Goal: Find specific page/section: Find specific page/section

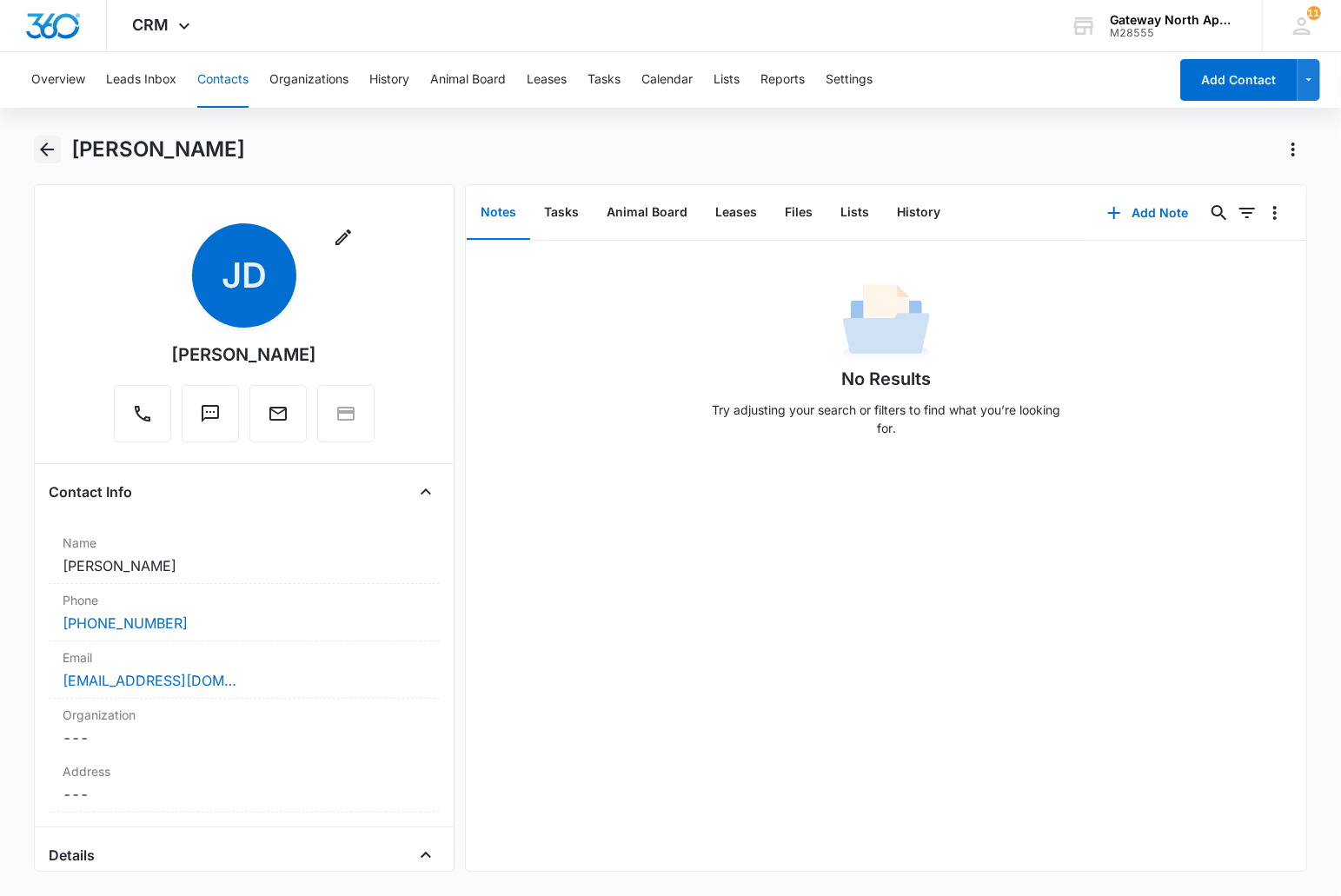
click at [54, 145] on icon "Back" at bounding box center [46, 149] width 21 height 21
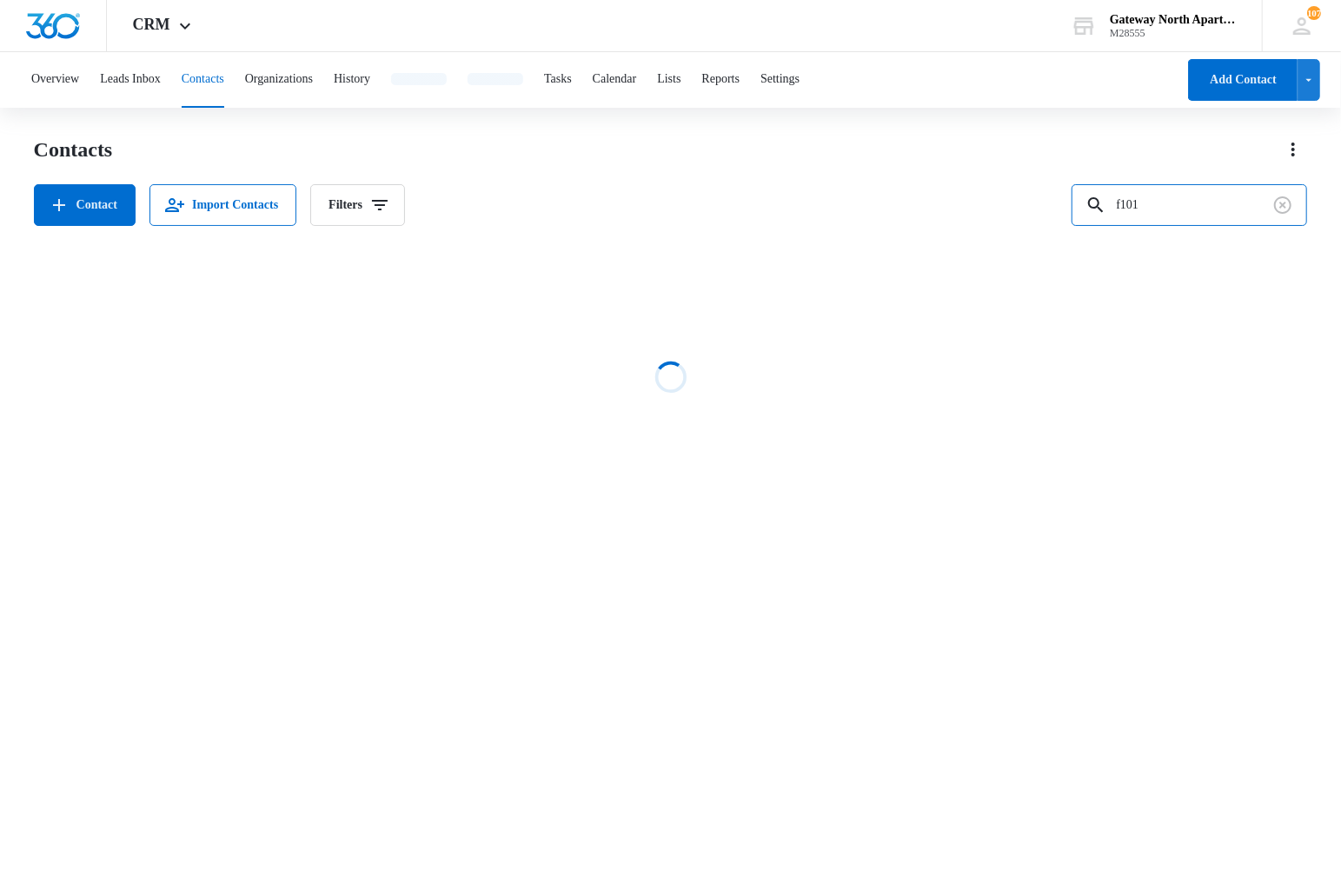
drag, startPoint x: 1204, startPoint y: 198, endPoint x: 939, endPoint y: 184, distance: 265.4
click at [942, 204] on div "Contact Import Contacts Filters f101" at bounding box center [671, 205] width 1274 height 42
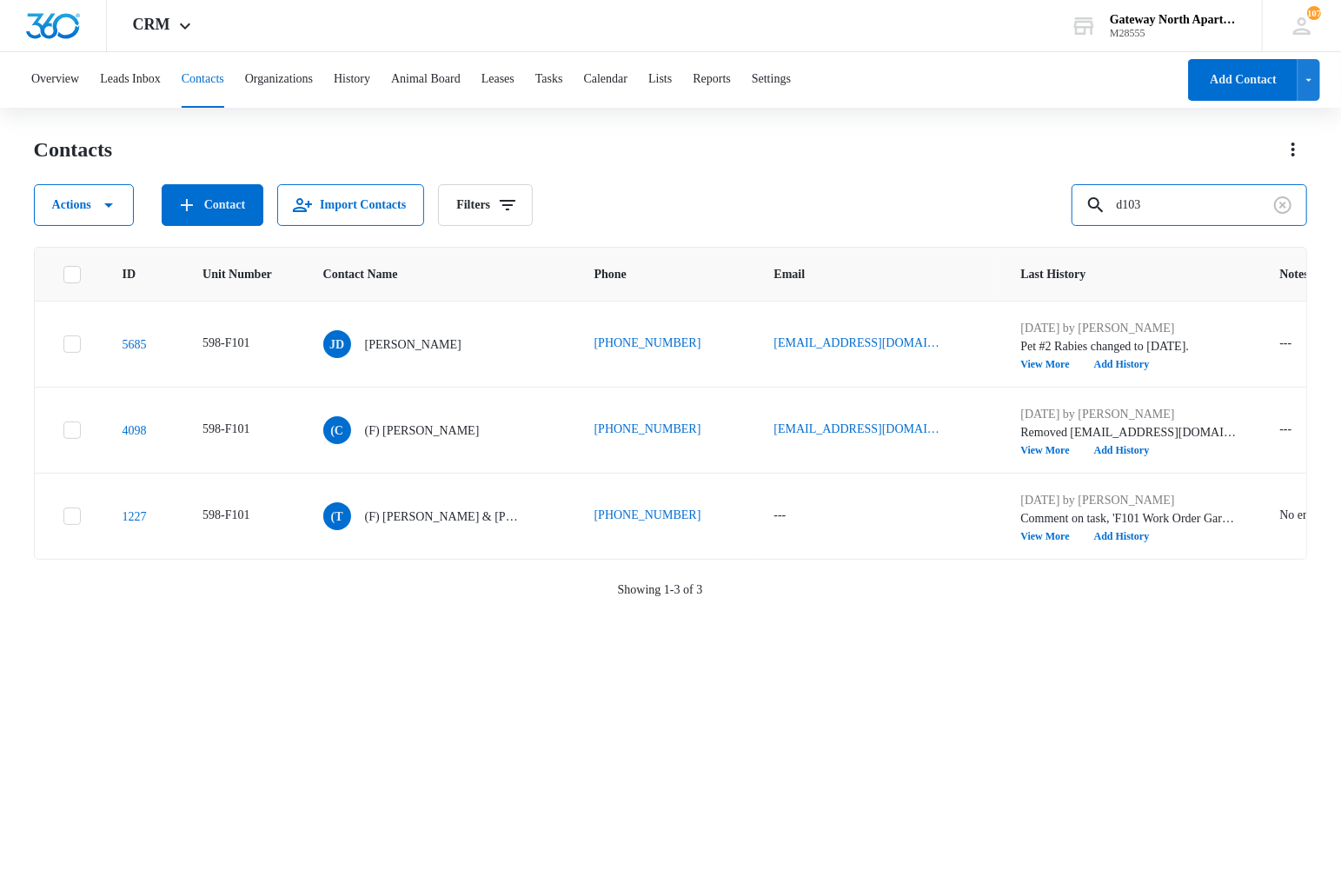
type input "d103"
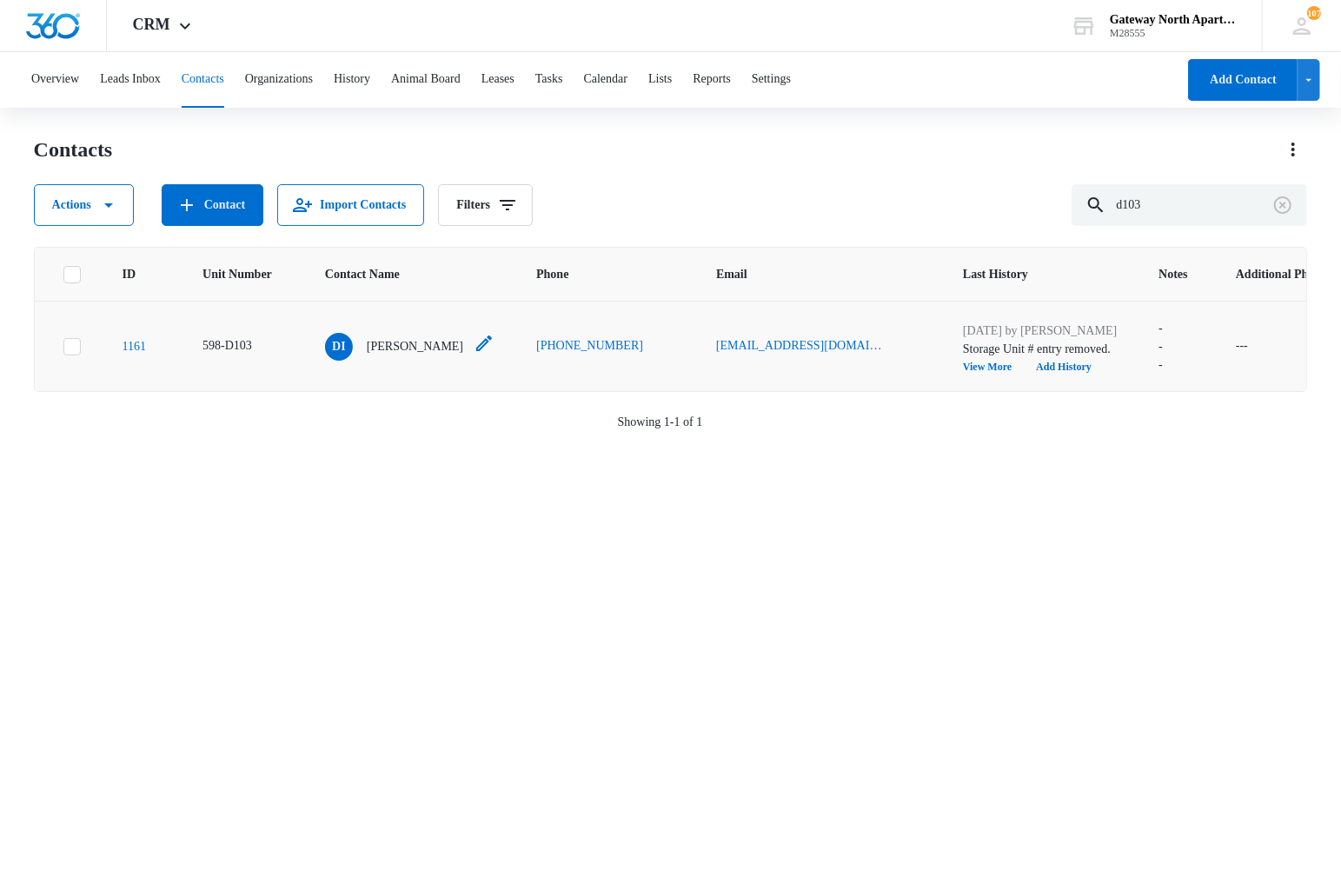
click at [398, 344] on p "Dale Ingraham" at bounding box center [415, 346] width 97 height 18
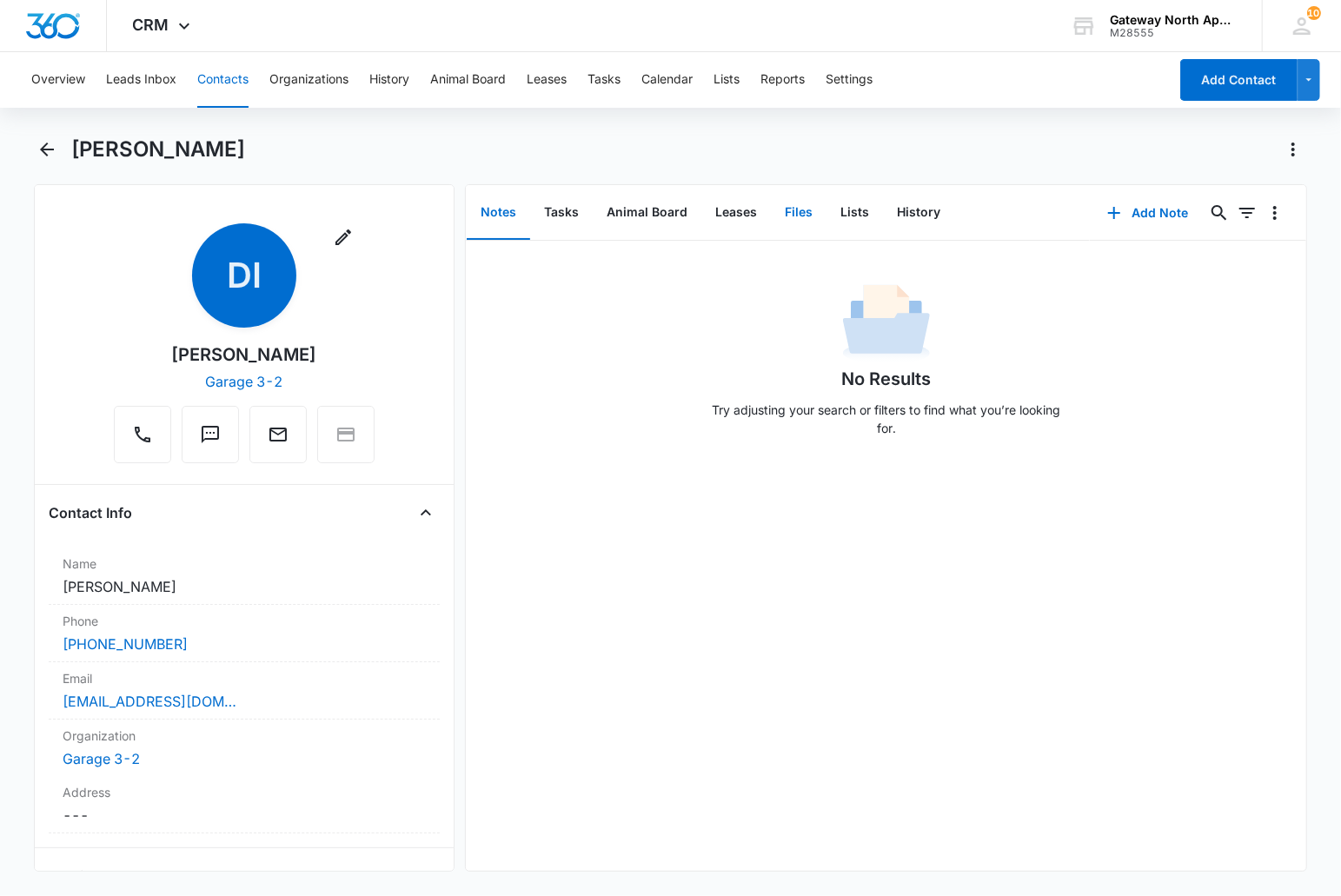
click at [793, 216] on button "Files" at bounding box center [799, 213] width 56 height 54
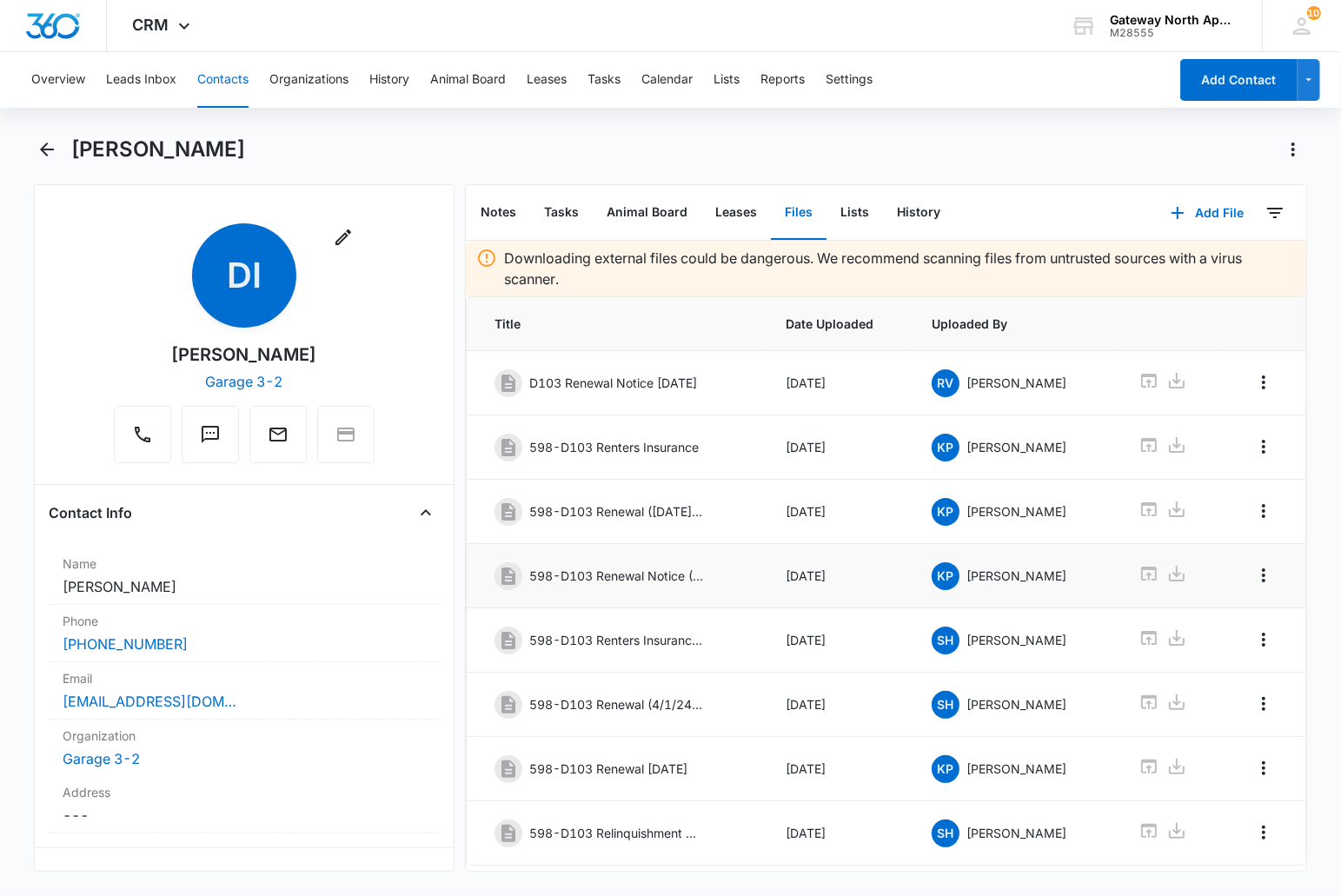
scroll to position [59, 0]
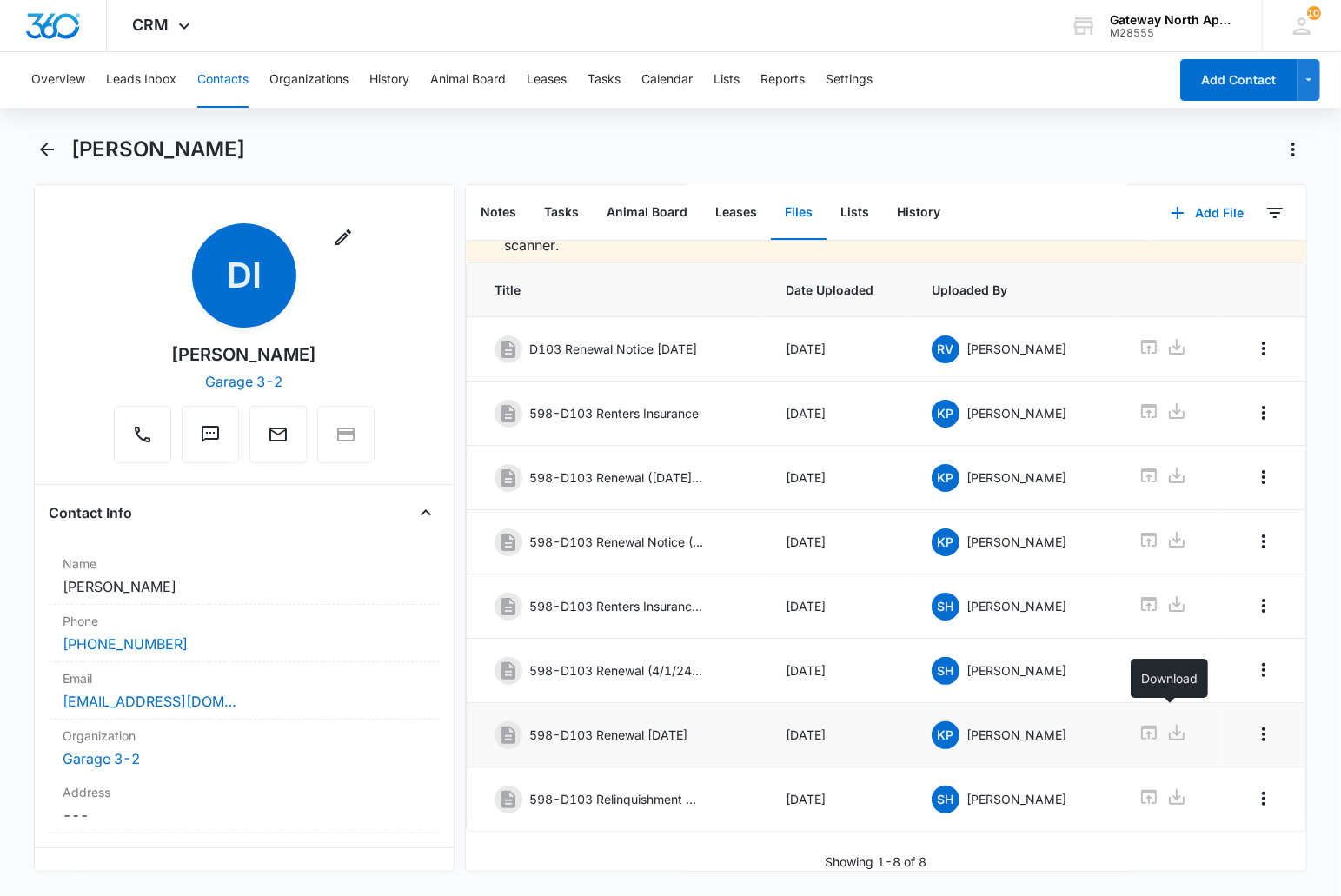
click at [1167, 722] on icon at bounding box center [1177, 732] width 21 height 21
click at [54, 154] on icon "Back" at bounding box center [46, 149] width 21 height 21
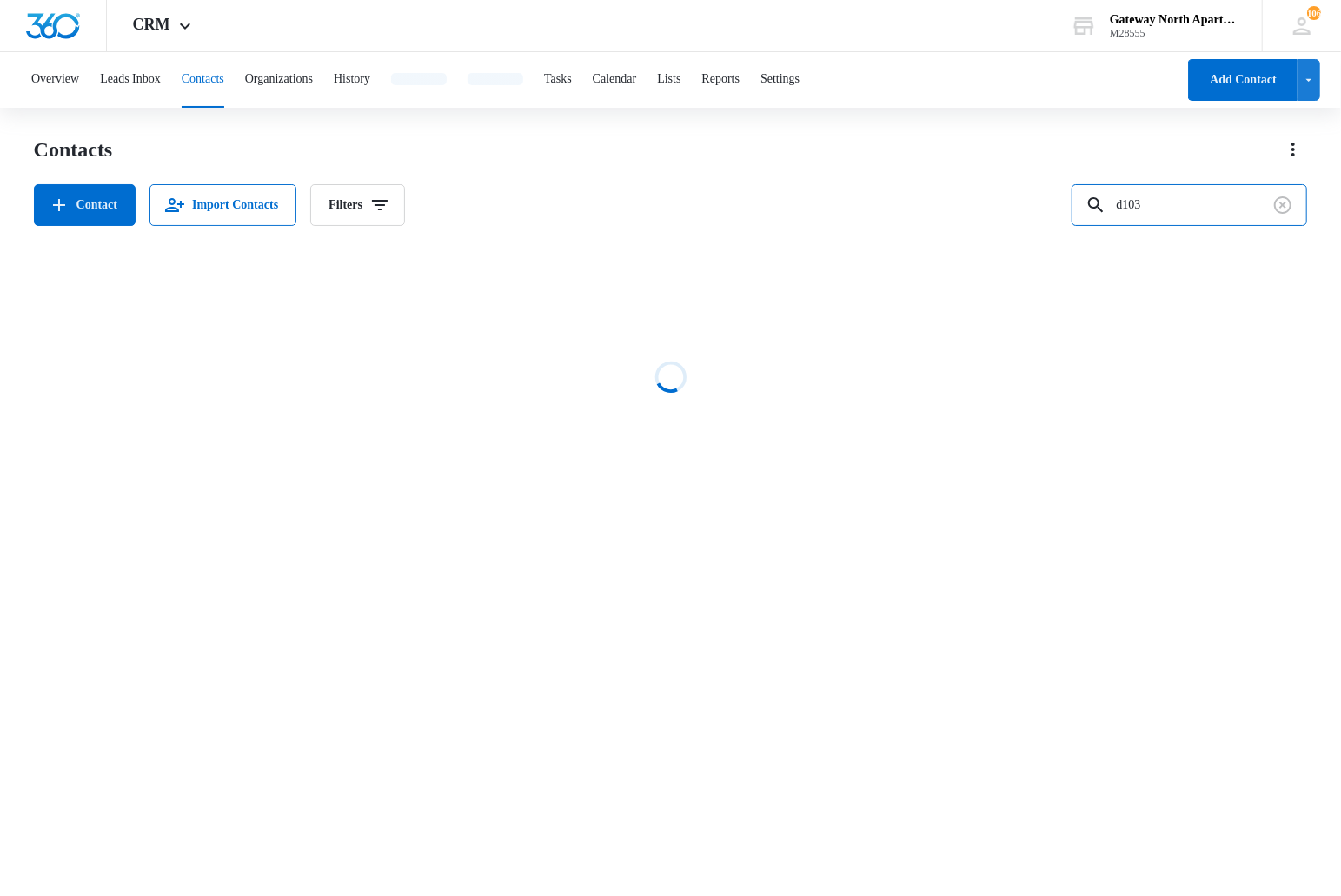
drag, startPoint x: 1200, startPoint y: 202, endPoint x: 983, endPoint y: 206, distance: 217.0
click at [983, 206] on div "Contact Import Contacts Filters d103" at bounding box center [671, 205] width 1274 height 42
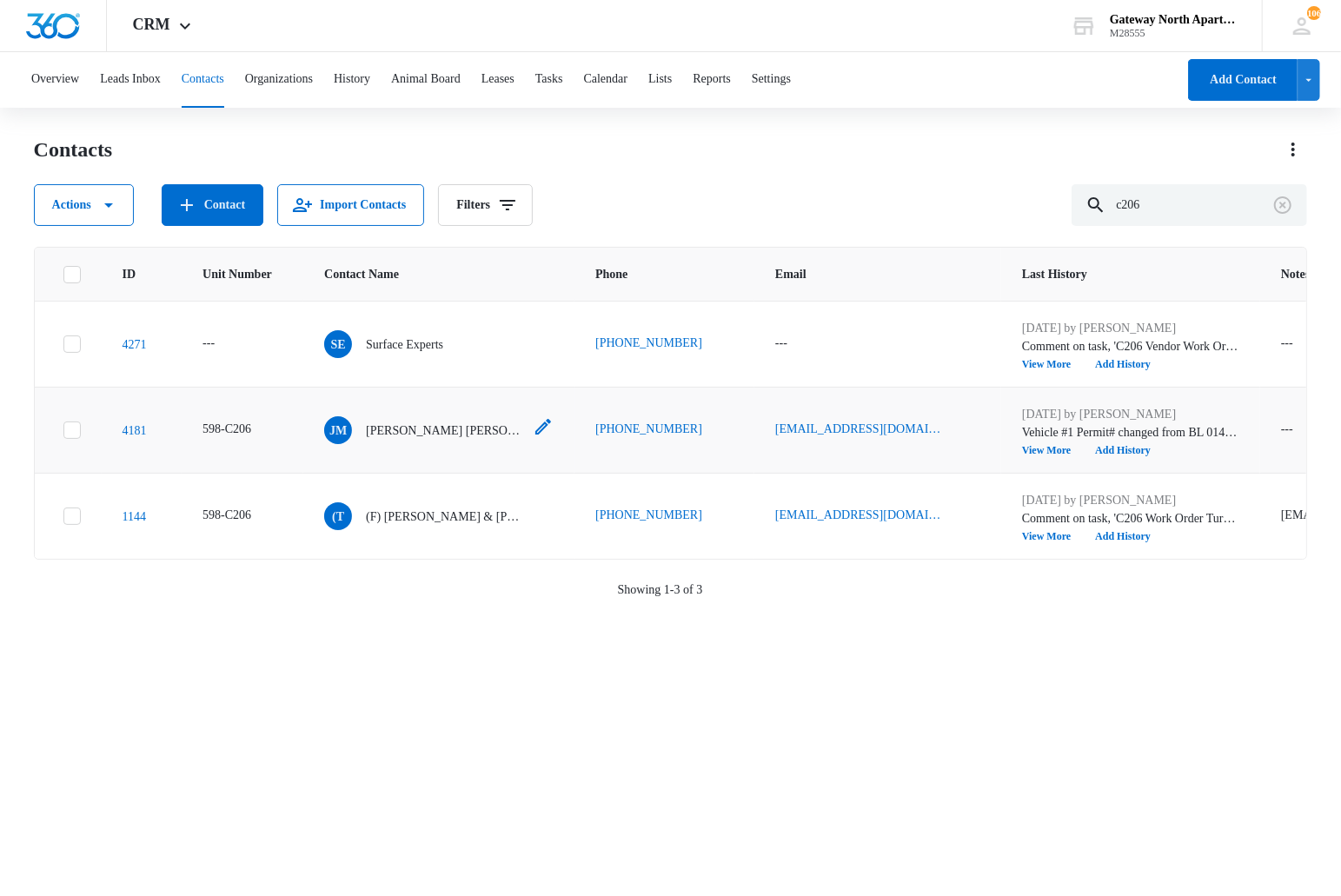
click at [432, 427] on p "Juan M Meza Pavon" at bounding box center [444, 431] width 156 height 18
drag, startPoint x: 1192, startPoint y: 190, endPoint x: 916, endPoint y: 211, distance: 276.8
click at [917, 211] on div "Actions Contact Import Contacts Filters c206" at bounding box center [671, 205] width 1274 height 42
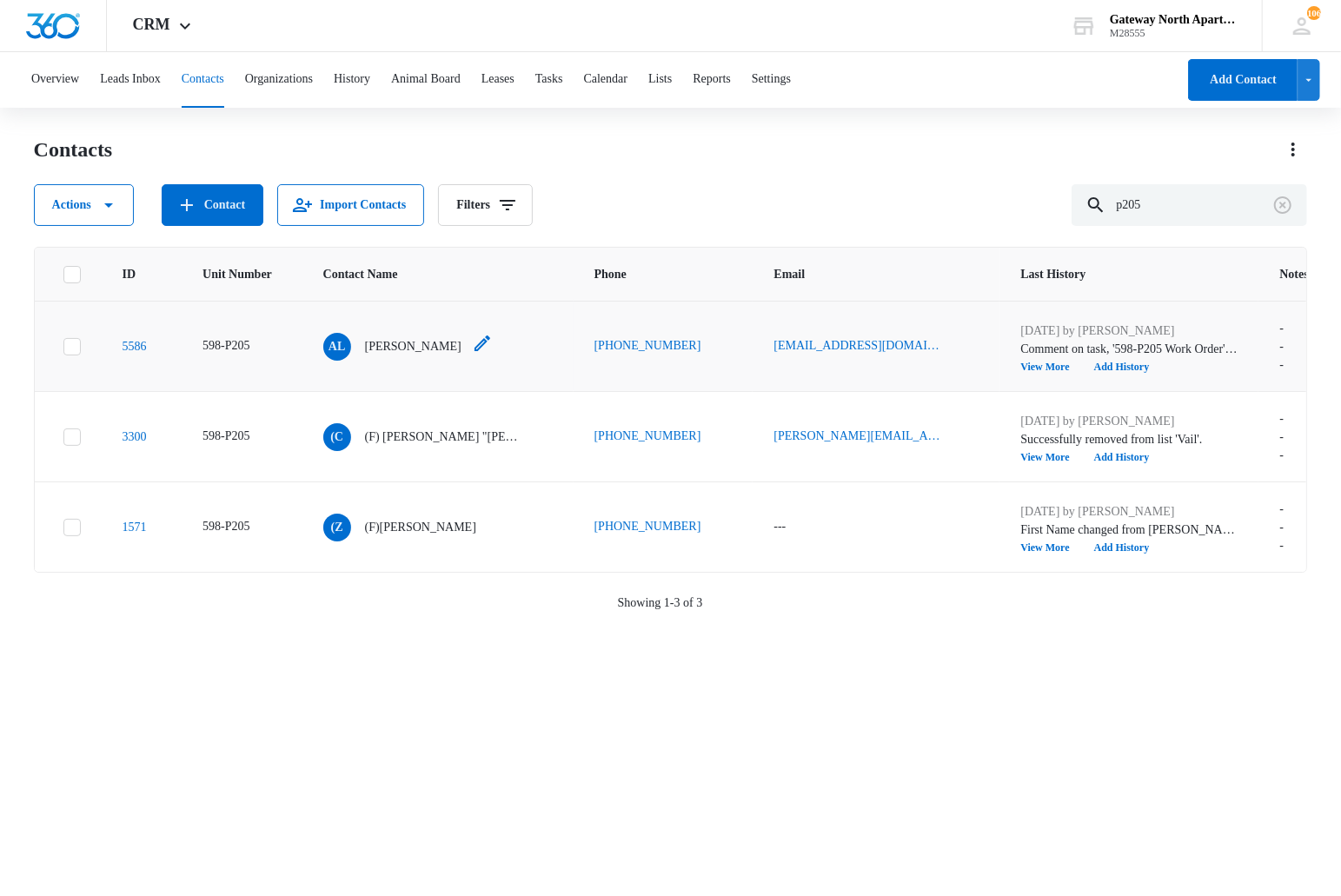
click at [384, 332] on div "AL Annmarie Lile" at bounding box center [392, 346] width 138 height 28
drag, startPoint x: 1036, startPoint y: 229, endPoint x: 1014, endPoint y: 219, distance: 24.2
click at [1012, 229] on div "Contacts Actions Contact Import Contacts Filters p205 ID Unit Number Contact Na…" at bounding box center [671, 515] width 1274 height 759
drag, startPoint x: 1067, startPoint y: 209, endPoint x: 1021, endPoint y: 207, distance: 46.0
click at [1022, 209] on div "Actions Contact Import Contacts Filters p205" at bounding box center [671, 205] width 1274 height 42
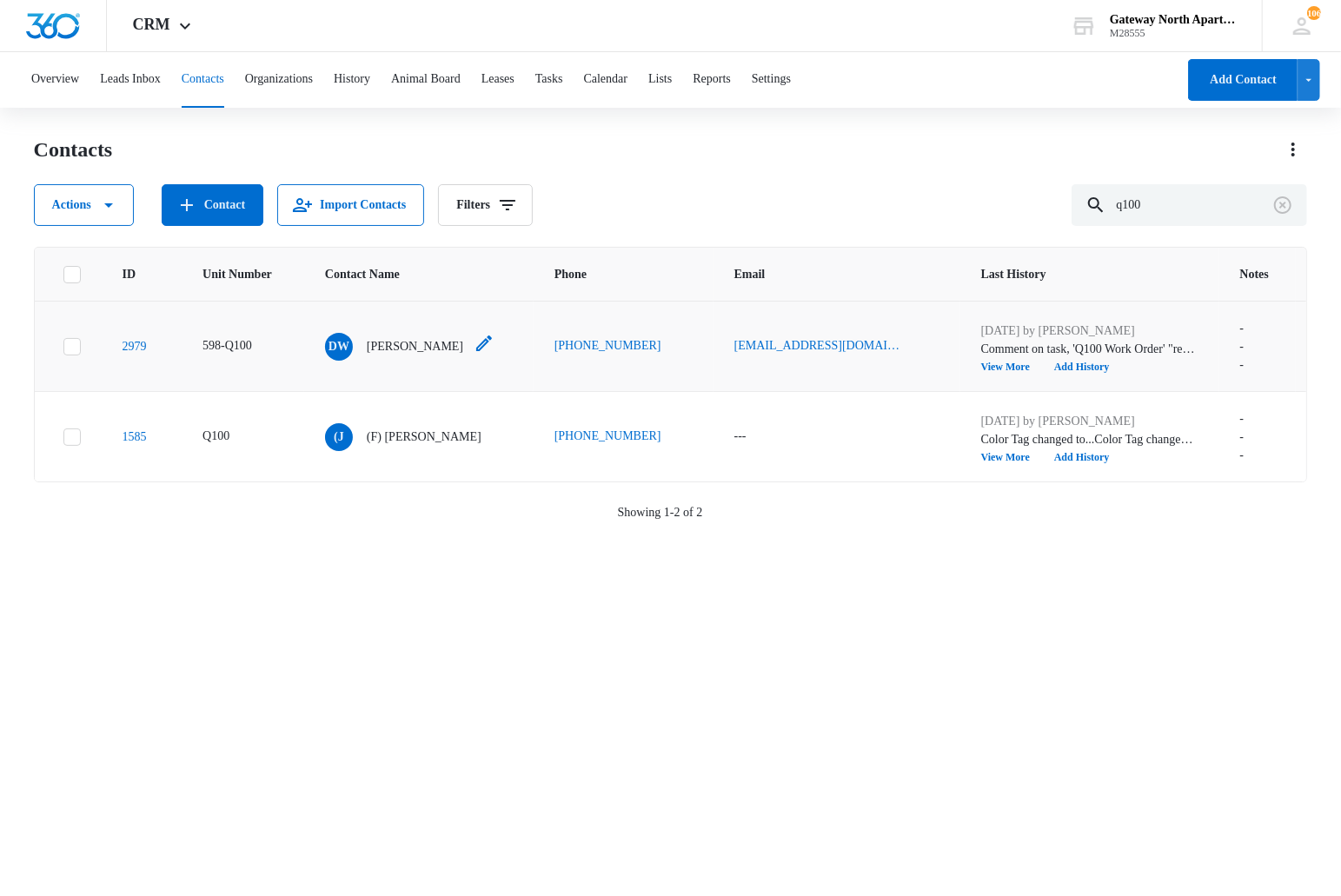
click at [399, 337] on p "Daniel Wilson" at bounding box center [415, 346] width 97 height 18
drag, startPoint x: 1226, startPoint y: 216, endPoint x: 802, endPoint y: 189, distance: 424.9
click at [807, 193] on div "Actions Contact Import Contacts Filters q100" at bounding box center [671, 205] width 1274 height 42
type input "p205"
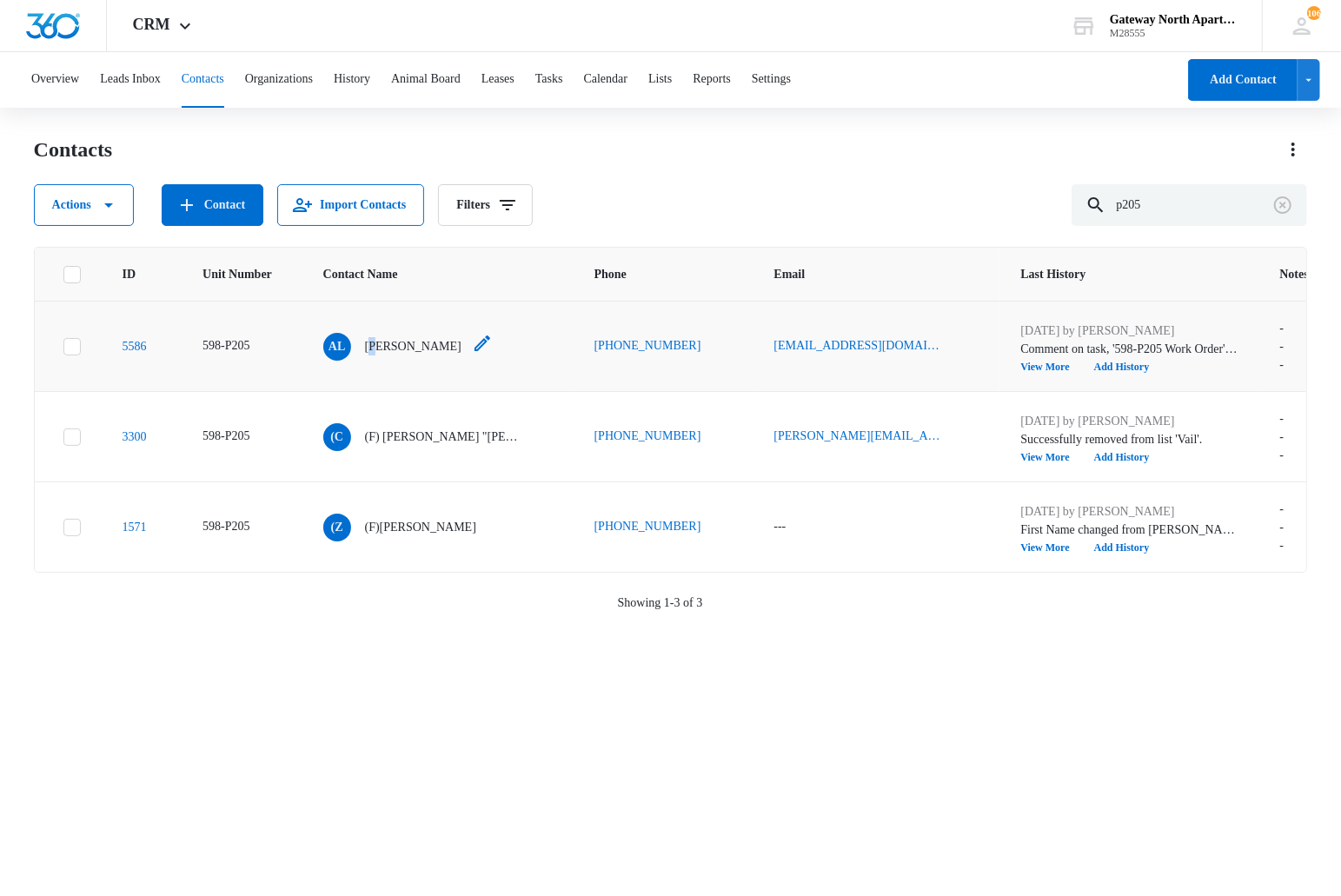
click at [392, 345] on p "Annmarie Lile" at bounding box center [413, 346] width 97 height 18
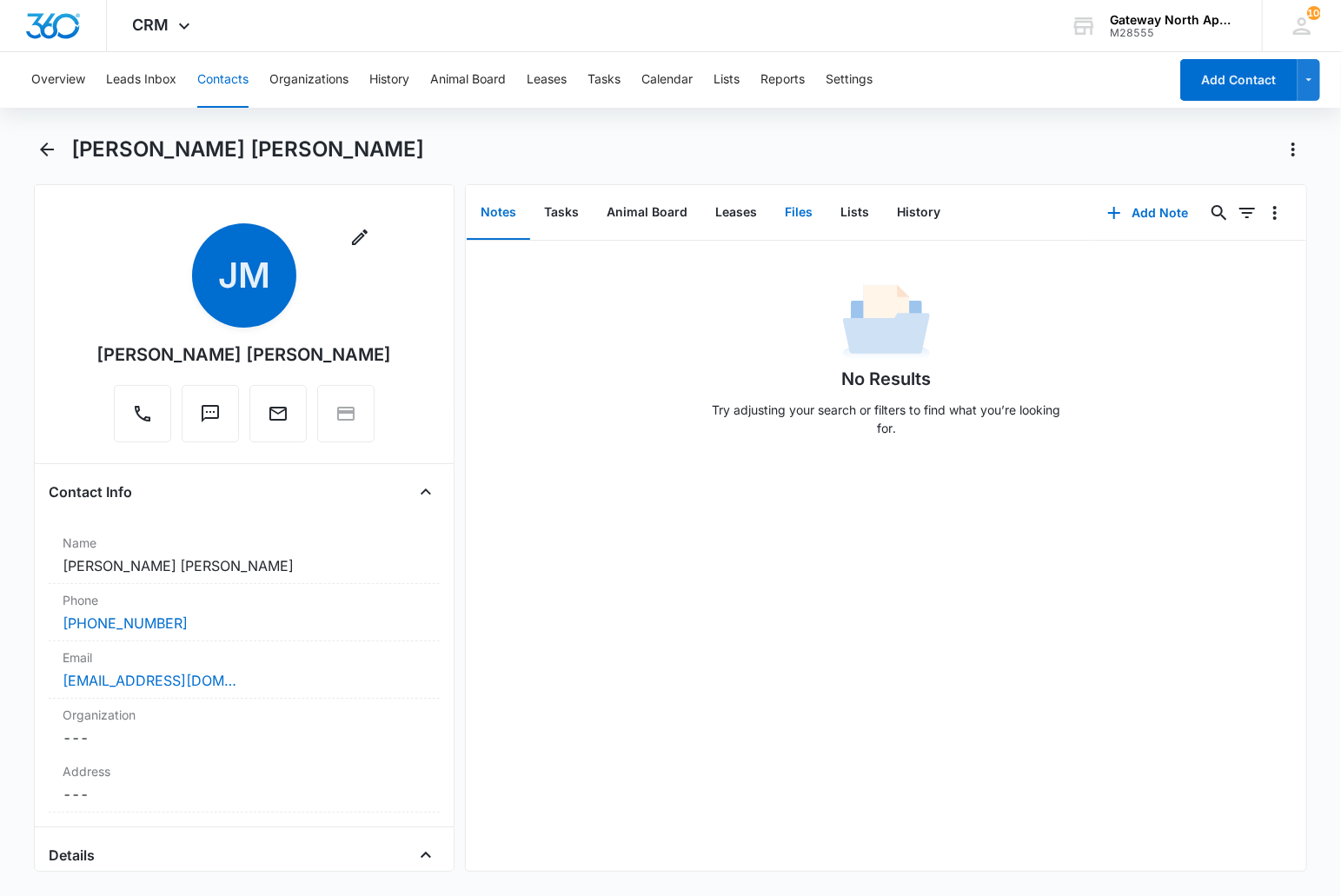
click at [788, 213] on button "Files" at bounding box center [799, 213] width 56 height 54
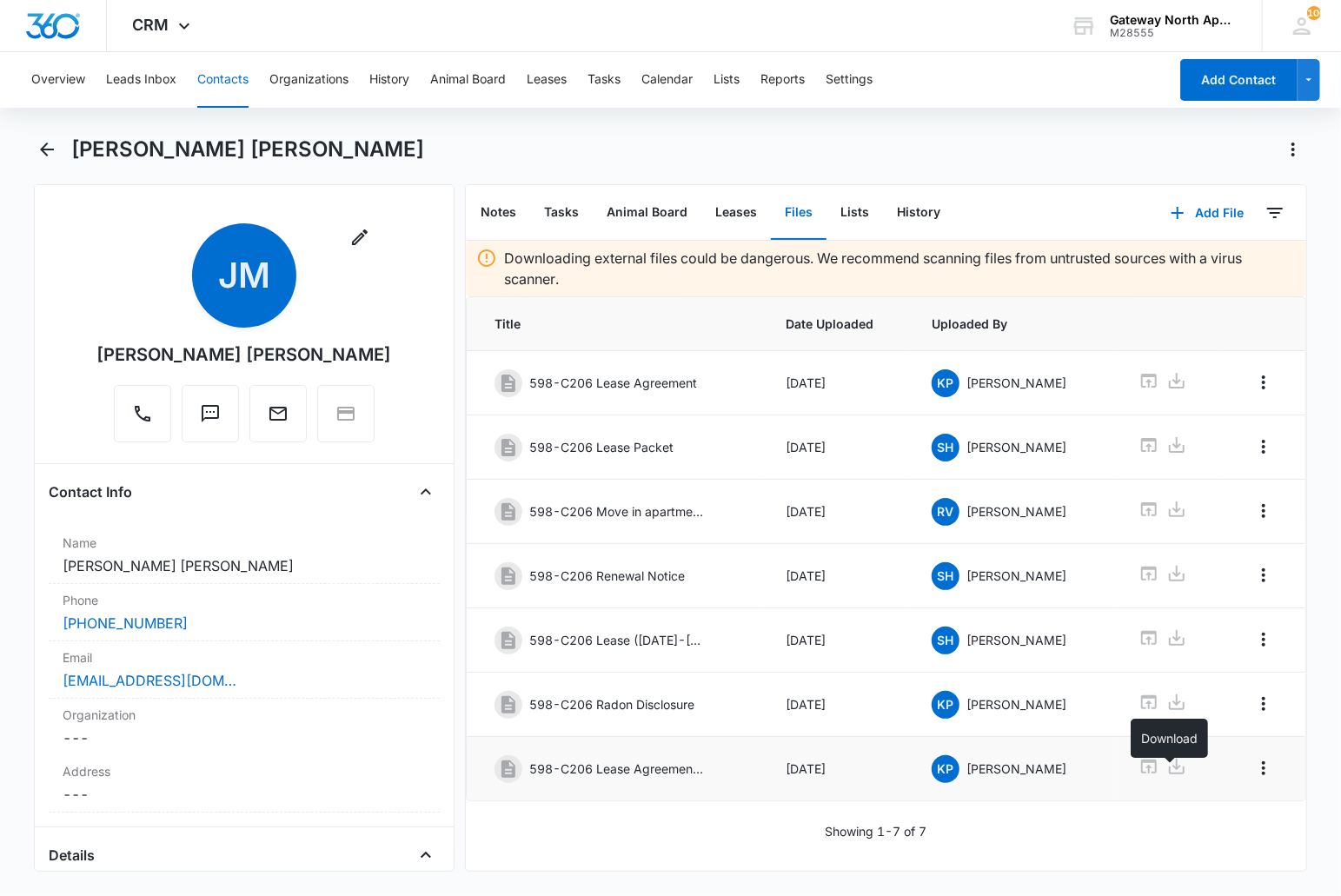
click at [1169, 774] on icon at bounding box center [1177, 766] width 15 height 15
click at [555, 152] on div "Juan M Meza Pavon" at bounding box center [689, 149] width 1237 height 28
click at [48, 153] on icon "Back" at bounding box center [46, 149] width 21 height 21
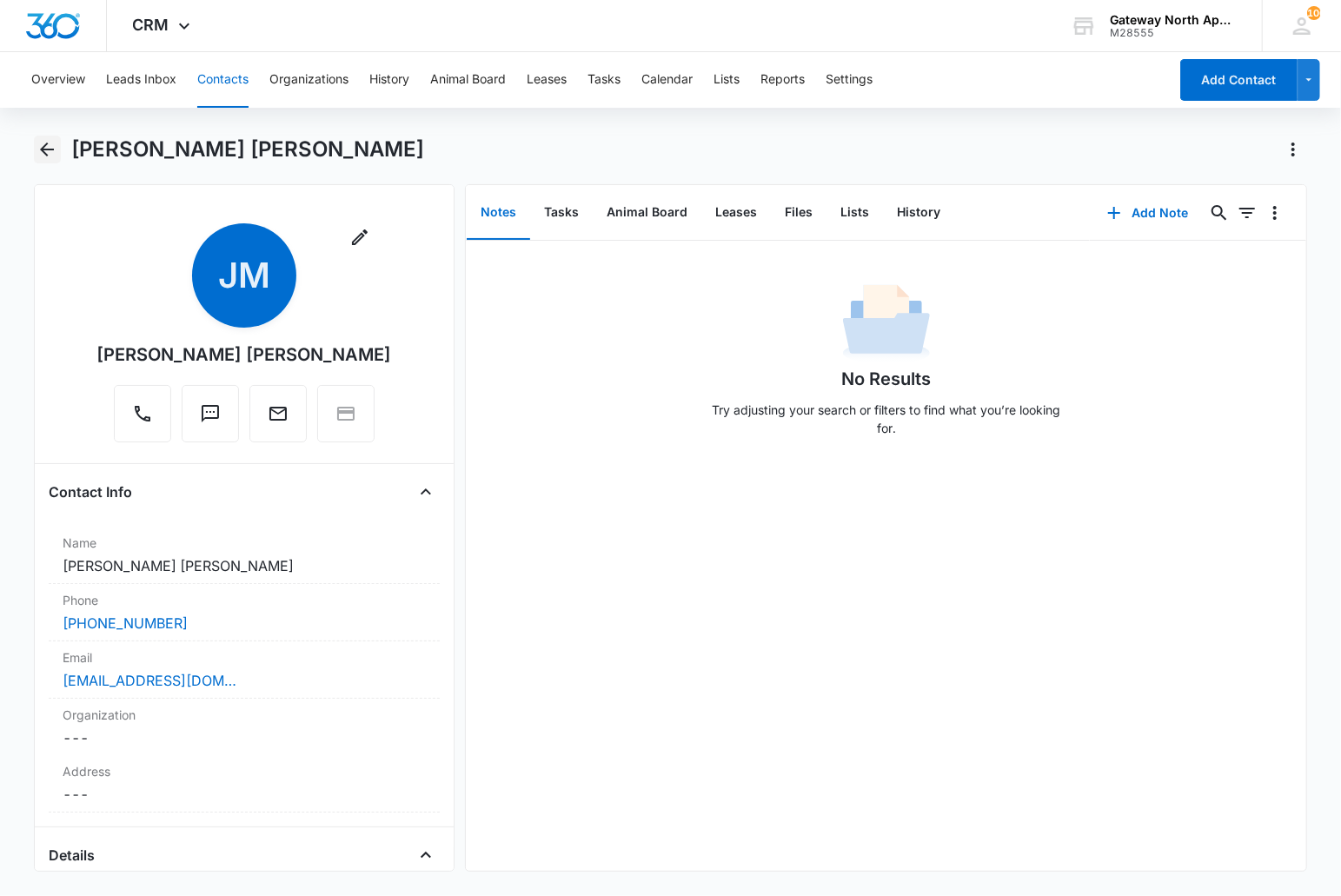
click at [48, 152] on icon "Back" at bounding box center [46, 149] width 21 height 21
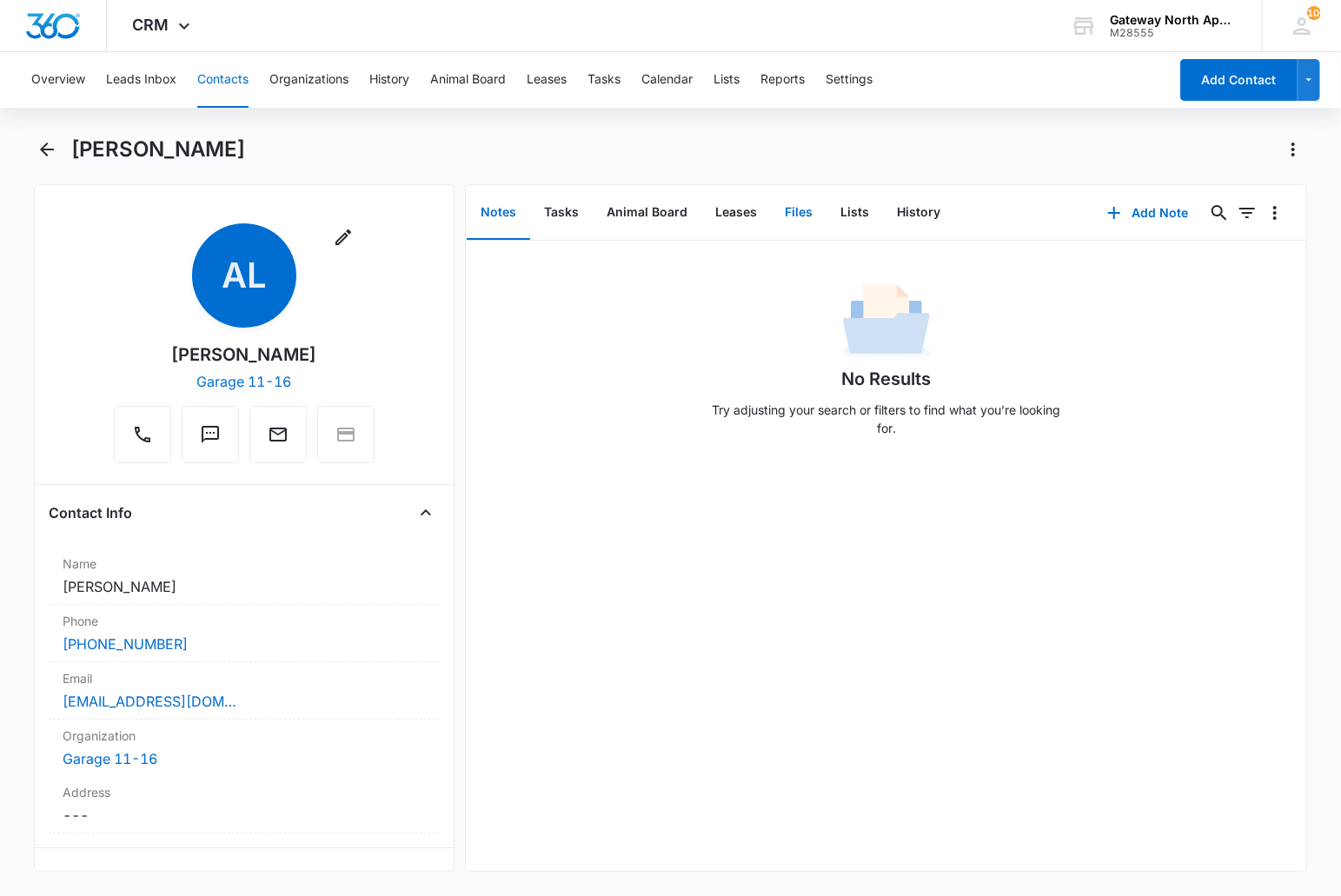
click at [798, 206] on button "Files" at bounding box center [799, 213] width 56 height 54
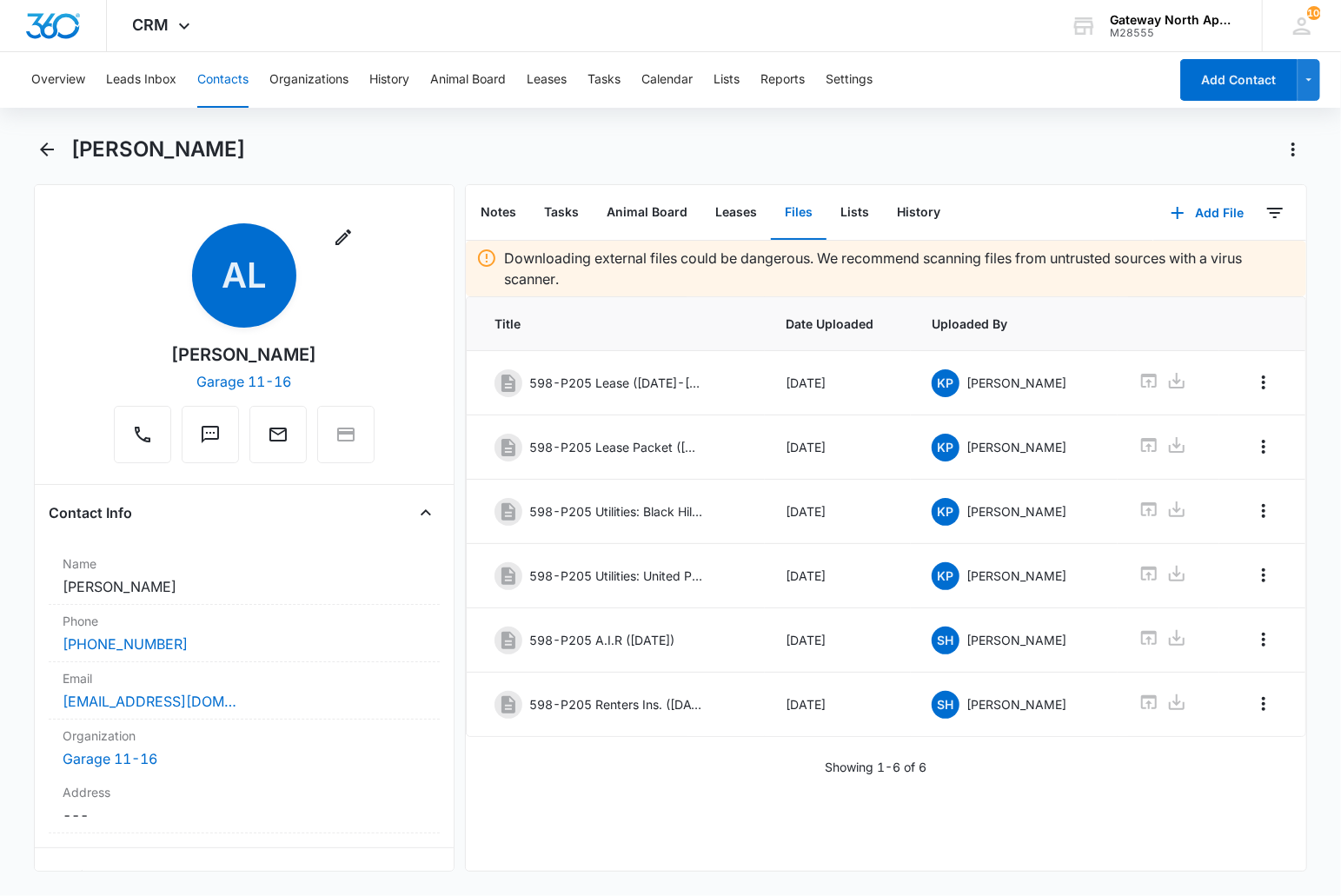
click at [559, 840] on div "Downloading external files could be dangerous. We recommend scanning files from…" at bounding box center [886, 555] width 840 height 630
click at [1167, 382] on icon at bounding box center [1177, 380] width 21 height 21
click at [40, 149] on icon "Back" at bounding box center [46, 149] width 21 height 21
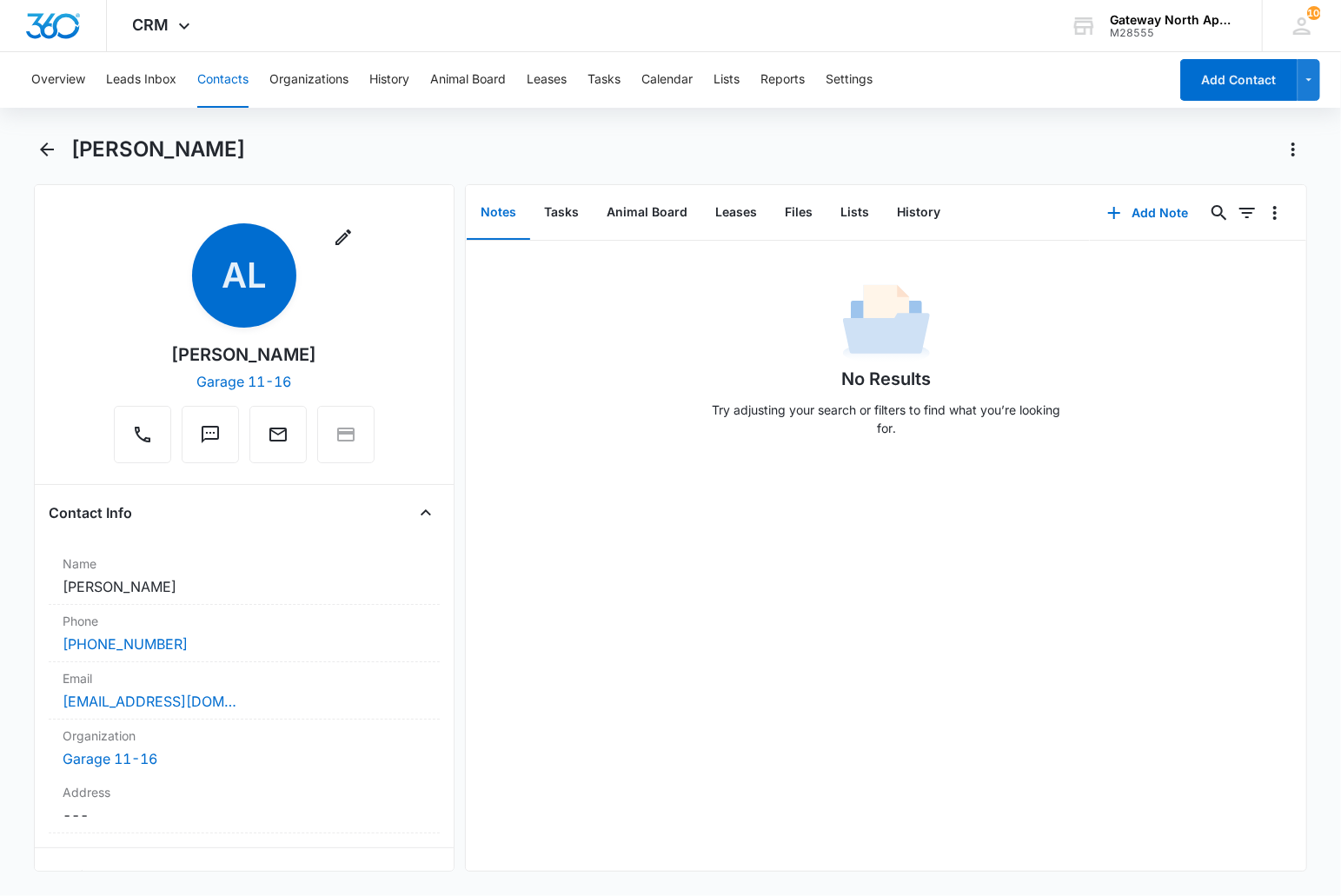
click at [28, 145] on main "[PERSON_NAME] Remove AL [PERSON_NAME] Garage 11-16 Contact Info Name Cancel Sav…" at bounding box center [670, 514] width 1341 height 757
click at [43, 148] on icon "Back" at bounding box center [46, 149] width 14 height 14
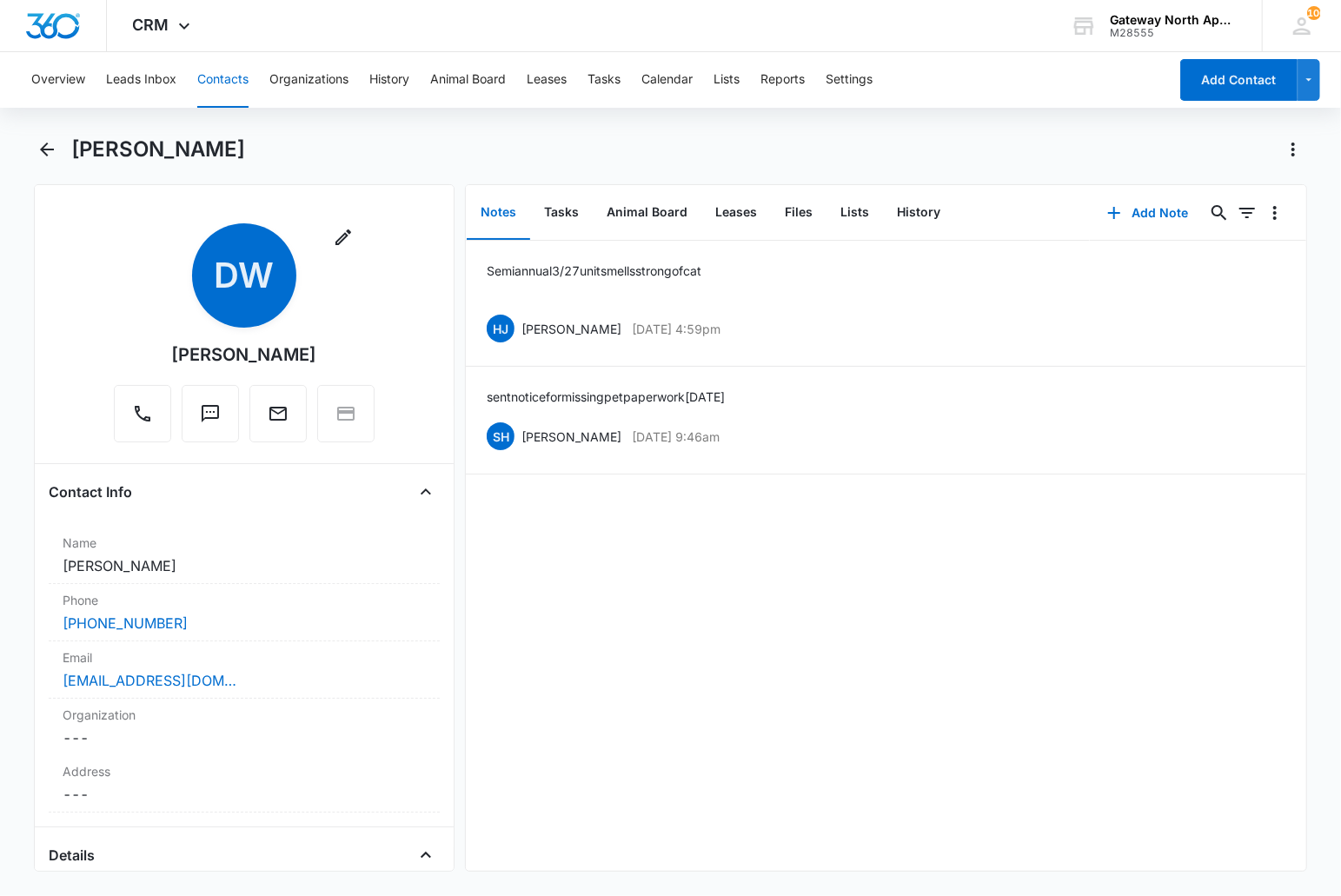
click at [661, 597] on div "Semi annual 3/27 unit smells strong of cat [PERSON_NAME] [DATE] 4:59pm Delete E…" at bounding box center [886, 555] width 840 height 630
click at [789, 203] on button "Files" at bounding box center [799, 213] width 56 height 54
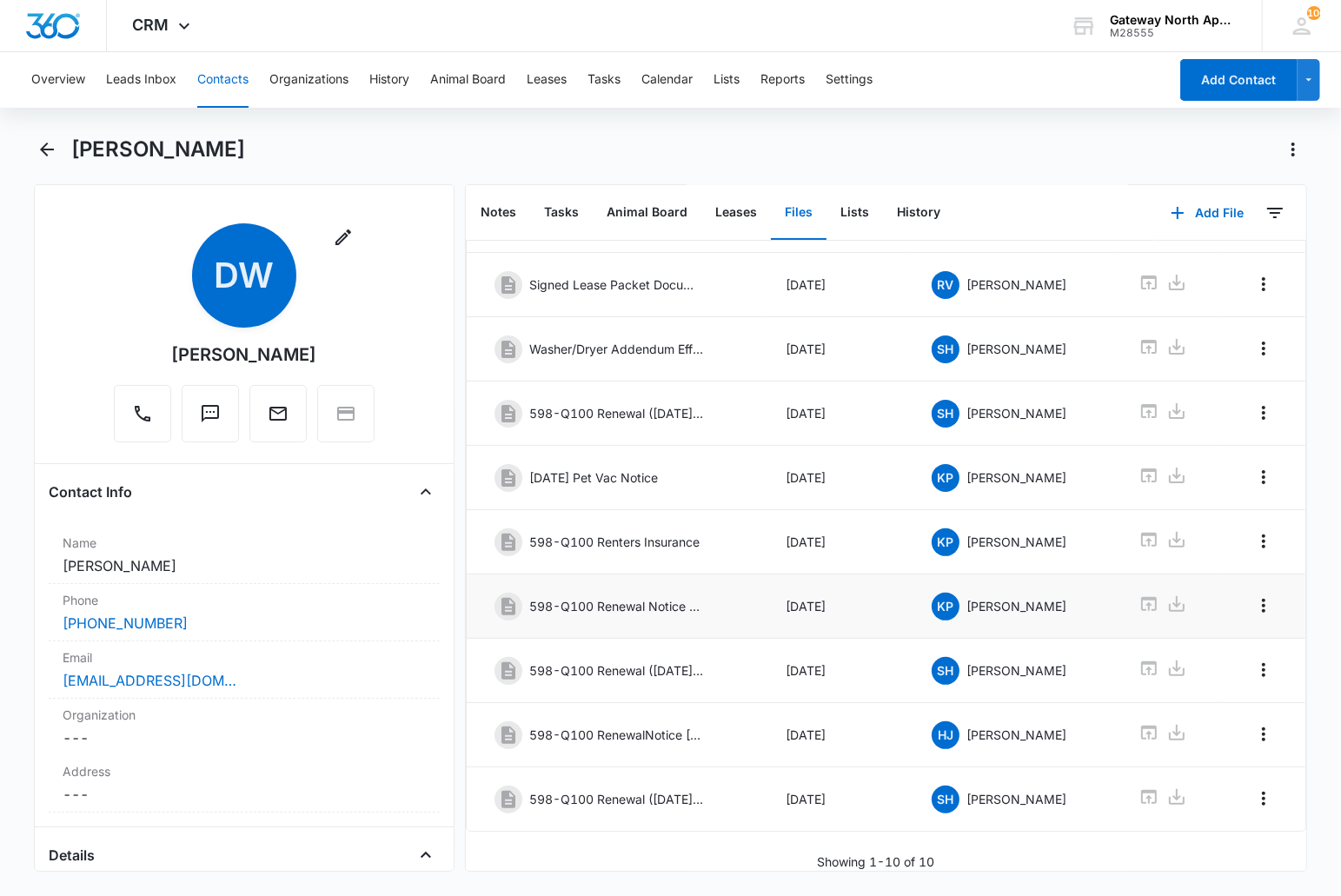
scroll to position [191, 0]
click at [1169, 789] on icon at bounding box center [1177, 796] width 15 height 15
click at [49, 146] on icon "Back" at bounding box center [46, 149] width 21 height 21
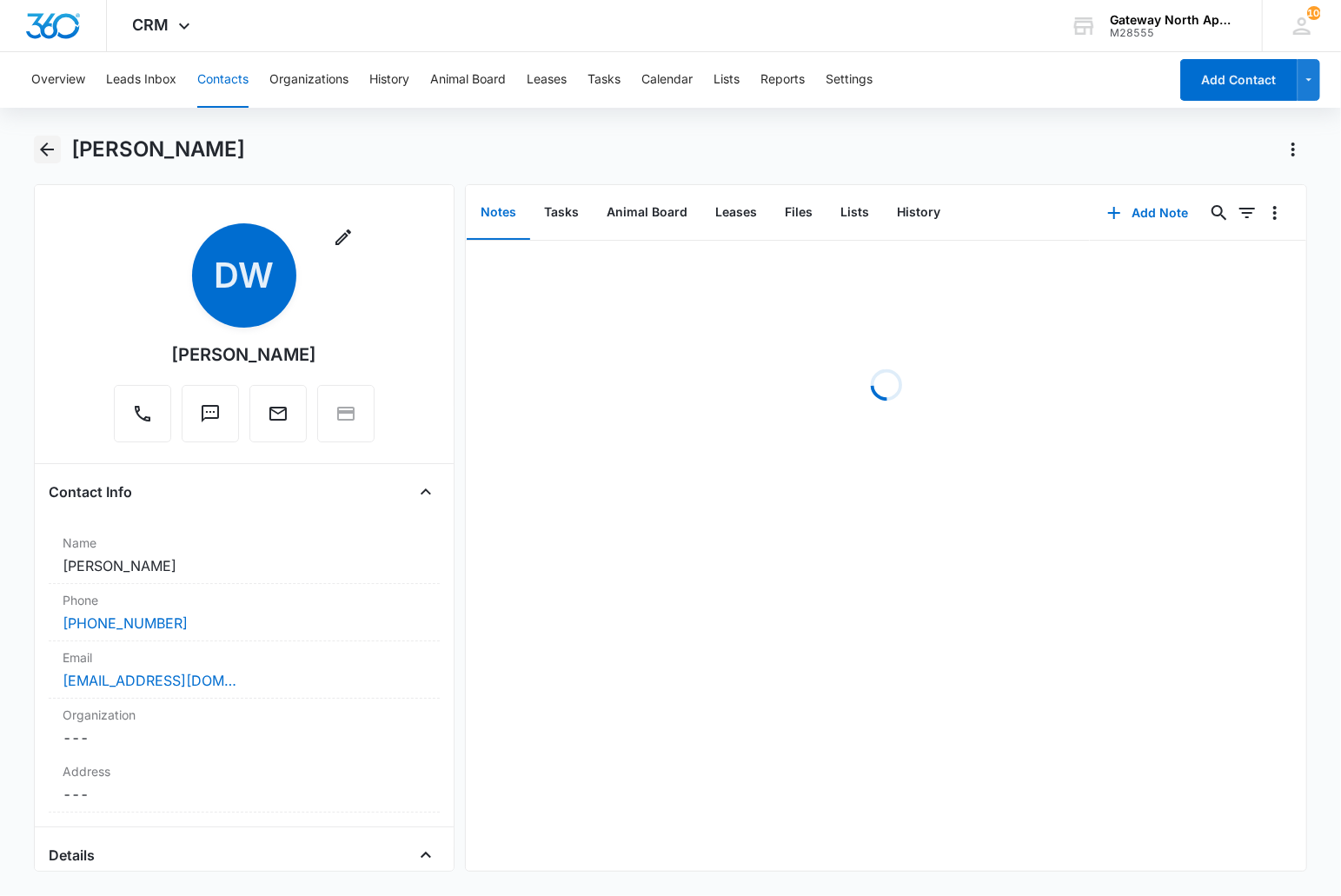
click at [46, 151] on icon "Back" at bounding box center [46, 149] width 21 height 21
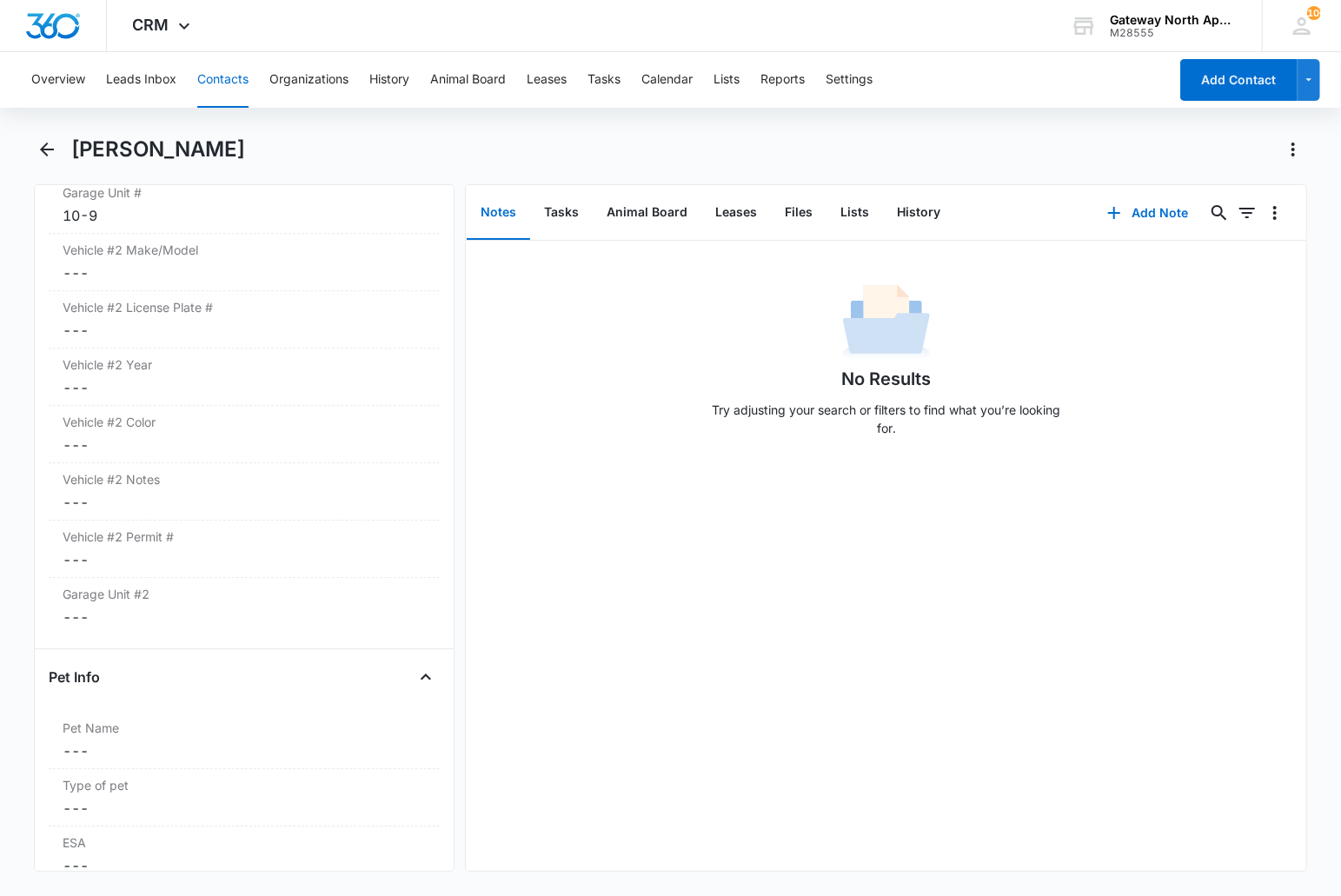
scroll to position [2896, 0]
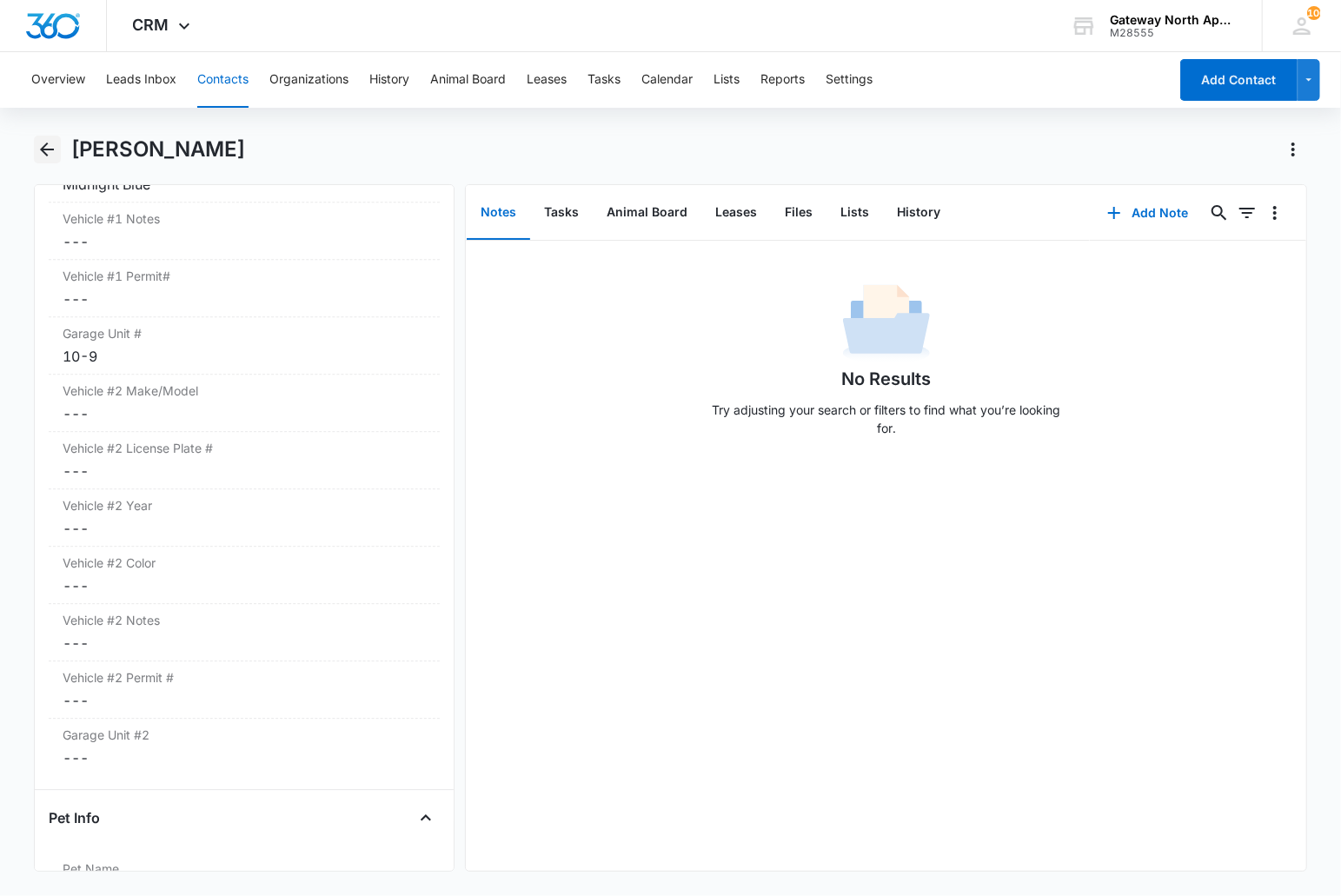
click at [50, 153] on icon "Back" at bounding box center [46, 149] width 21 height 21
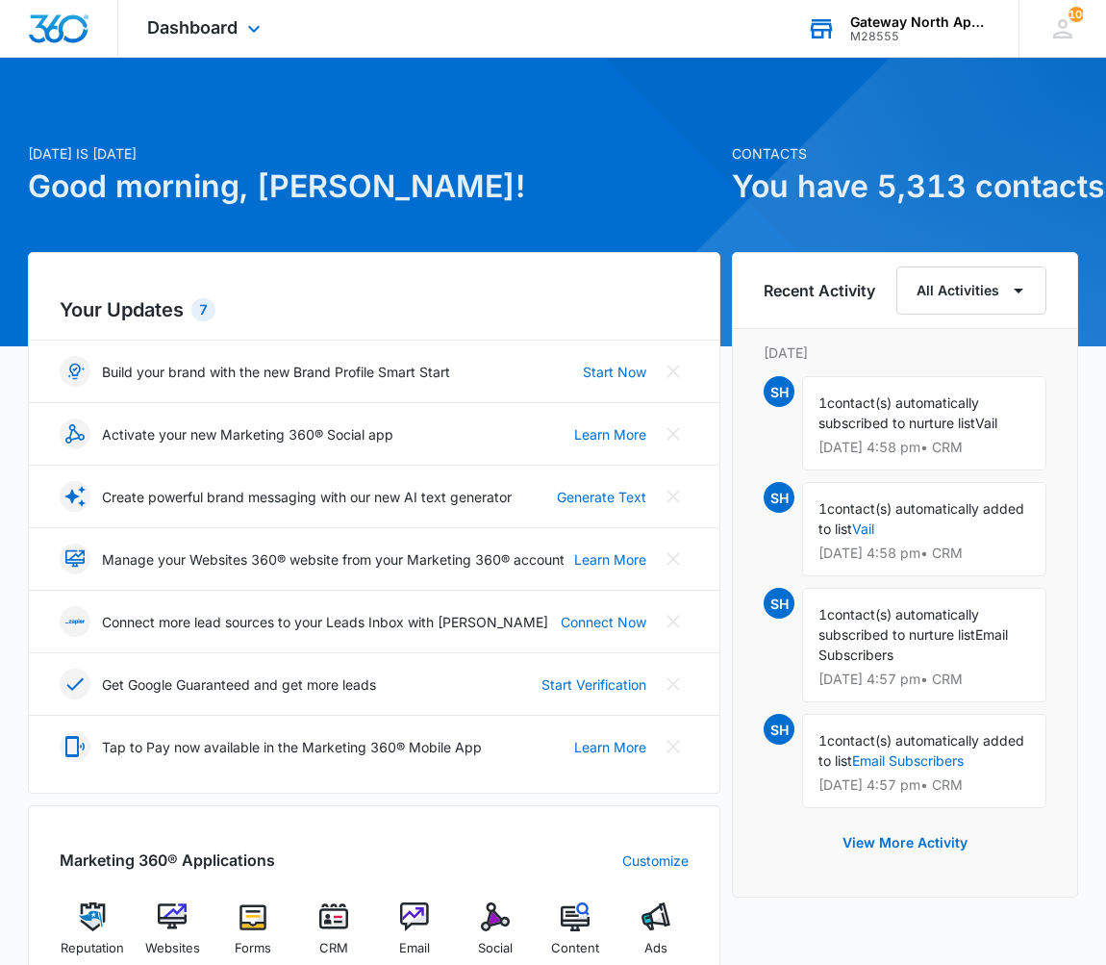
click at [944, 16] on div "Gateway North Apartments" at bounding box center [920, 21] width 140 height 15
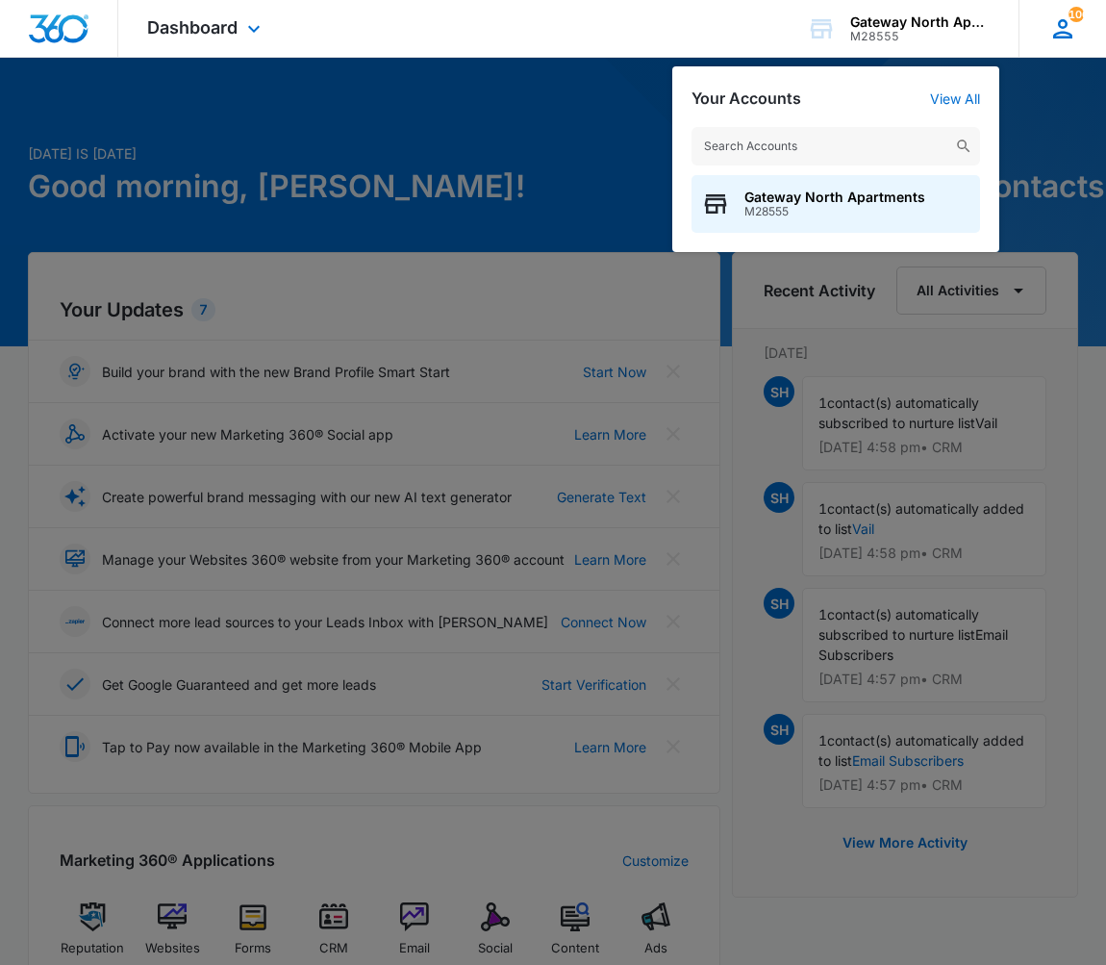
click at [1050, 19] on icon at bounding box center [1063, 28] width 29 height 29
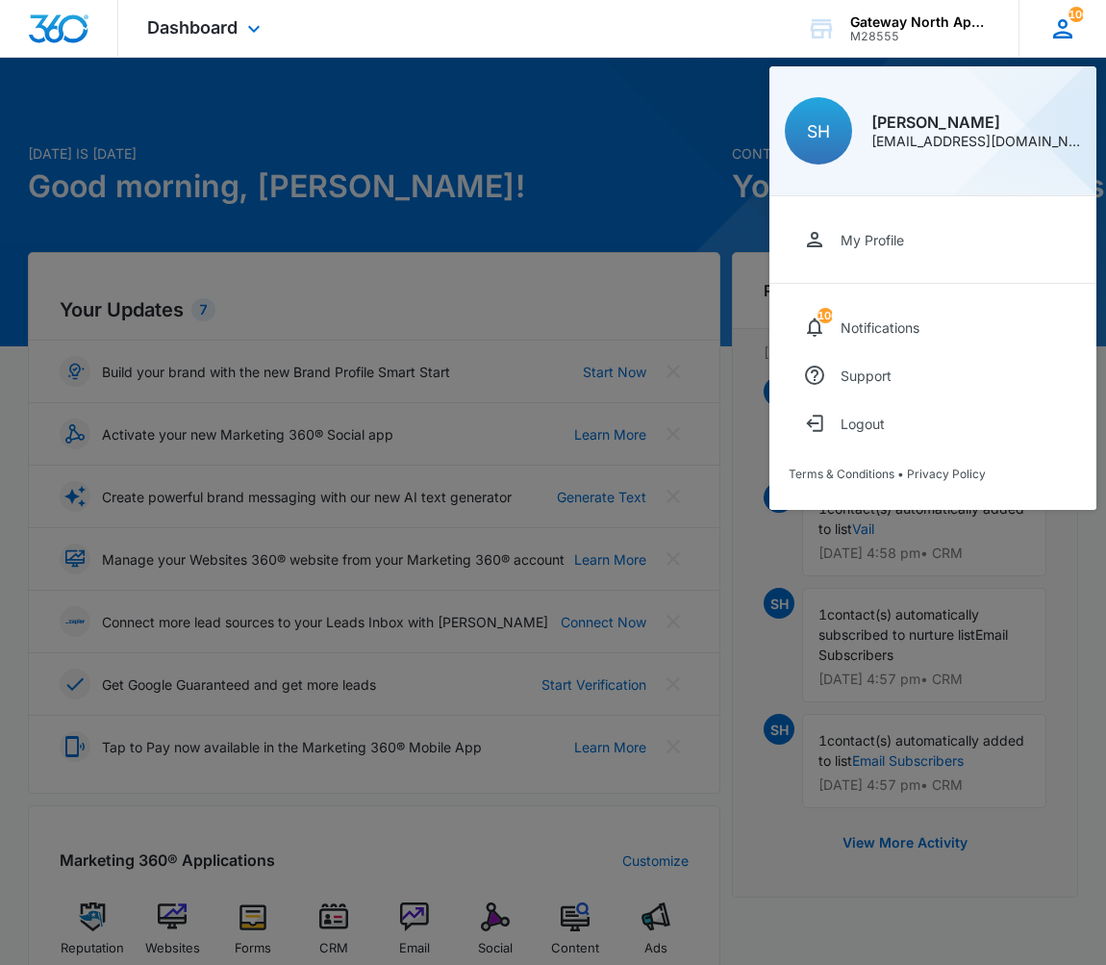
click at [1050, 19] on icon at bounding box center [1063, 28] width 29 height 29
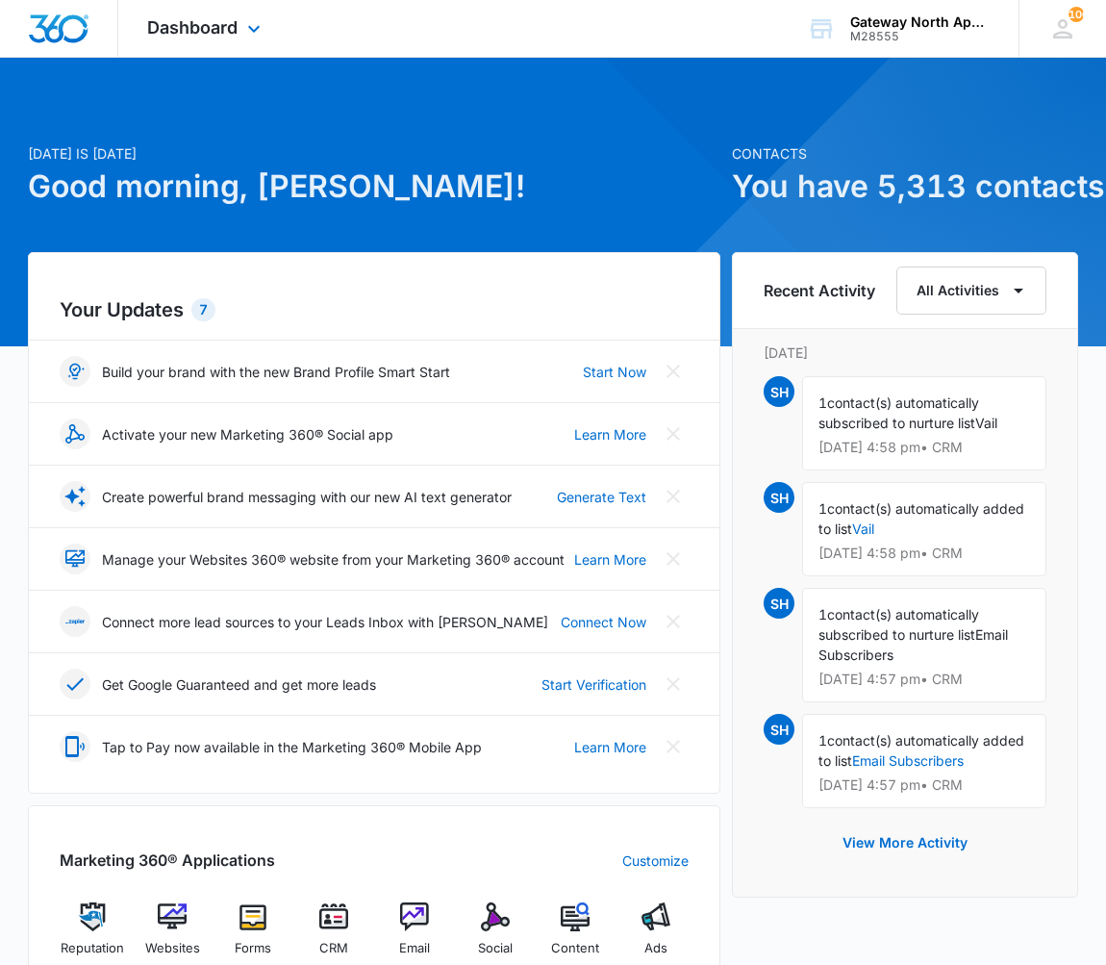
click at [267, 27] on div "Dashboard Apps Reputation Websites Forms CRM Email Social Content Ads Intellige…" at bounding box center [206, 28] width 176 height 57
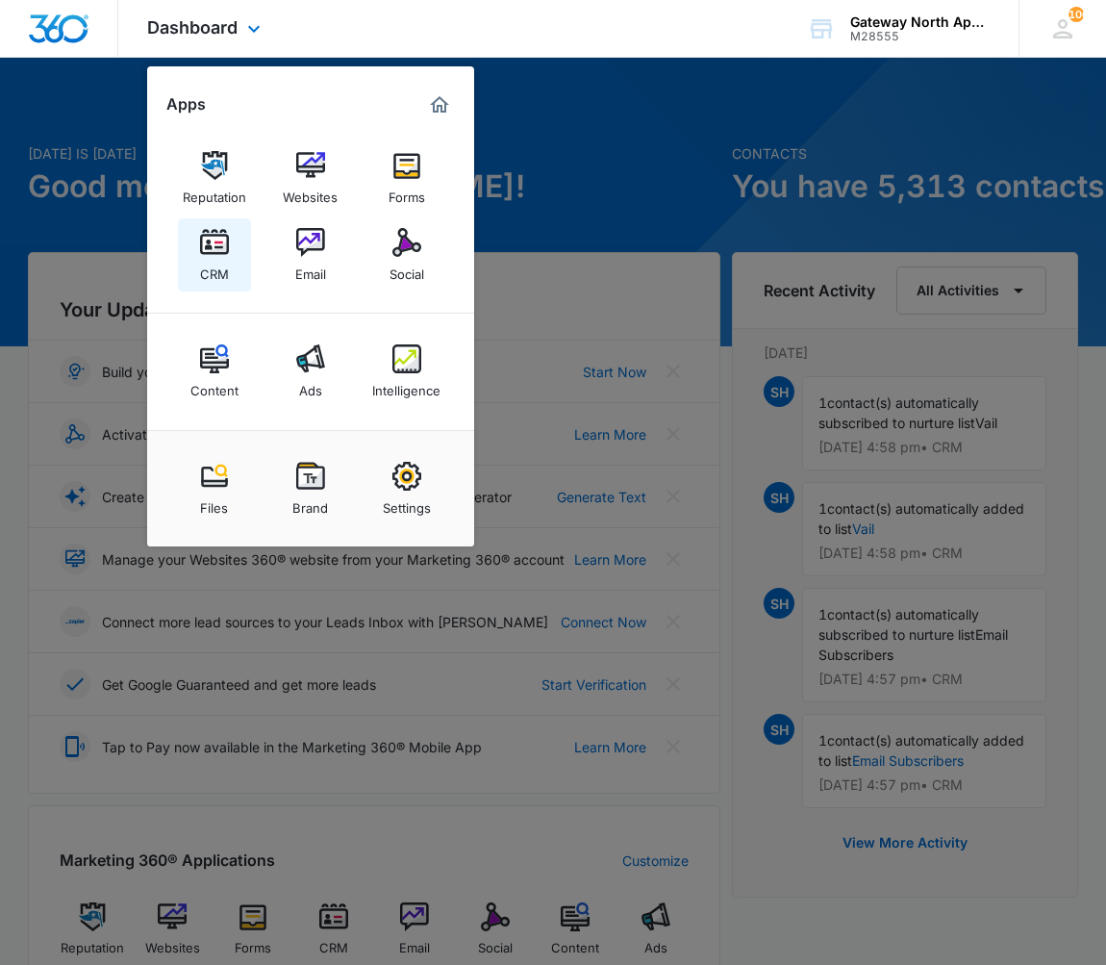
click at [233, 252] on link "CRM" at bounding box center [214, 254] width 73 height 73
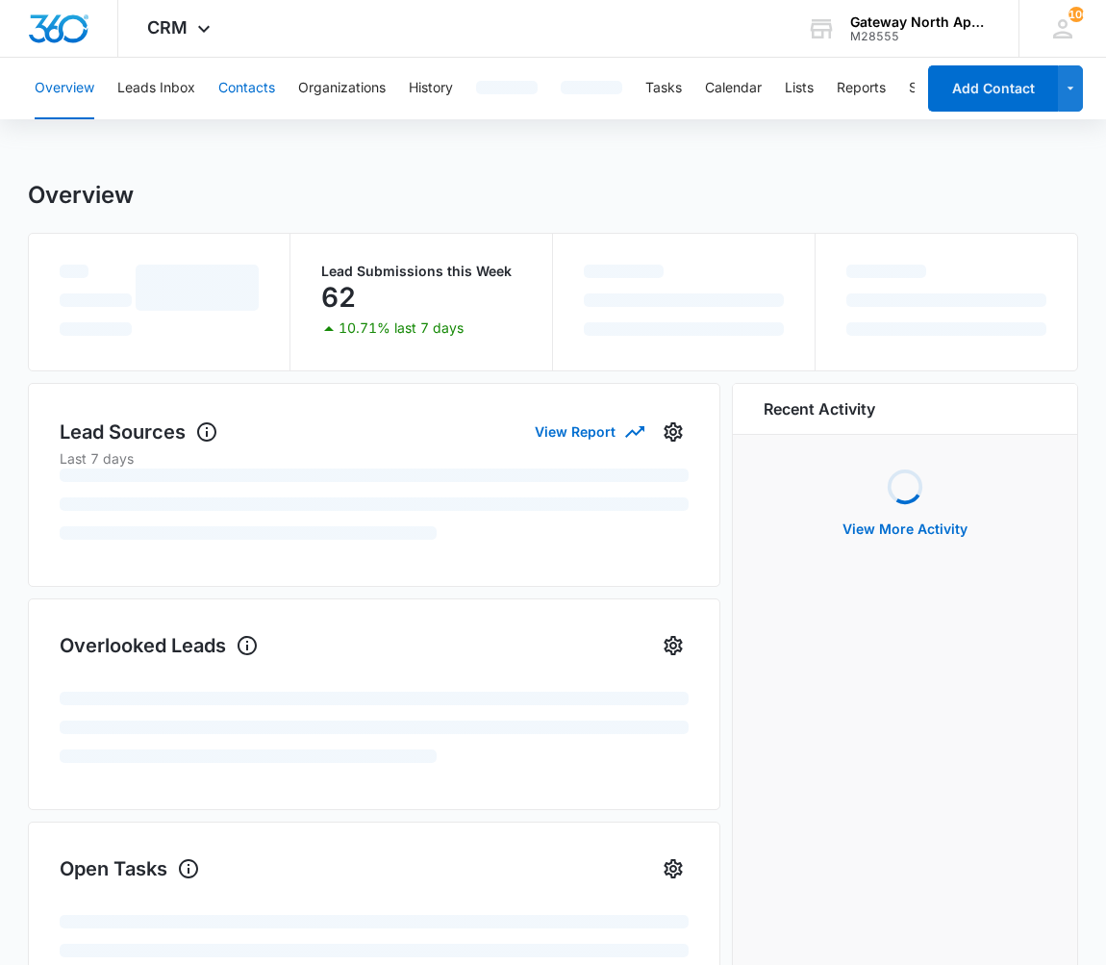
click at [260, 77] on button "Contacts" at bounding box center [246, 89] width 57 height 62
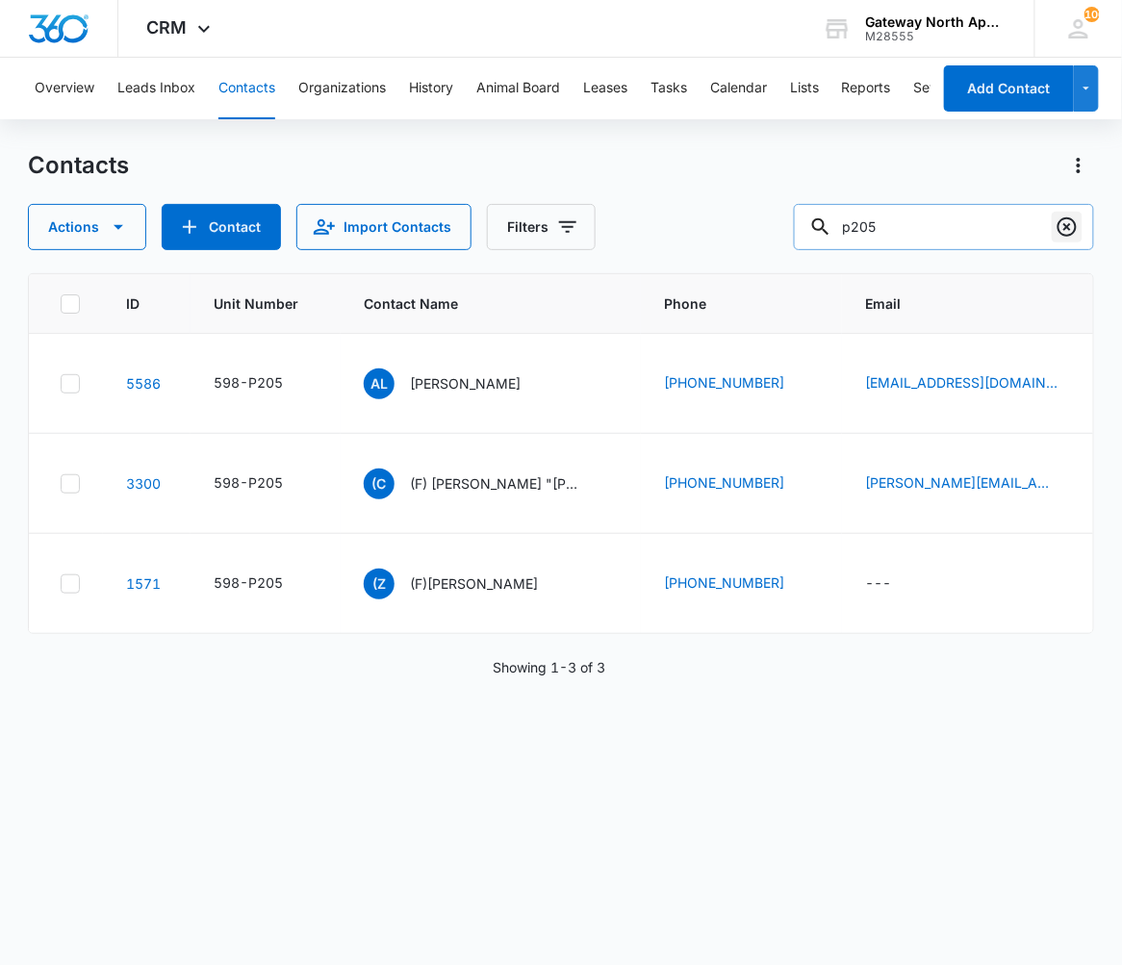
click at [1074, 221] on icon "Clear" at bounding box center [1066, 226] width 19 height 19
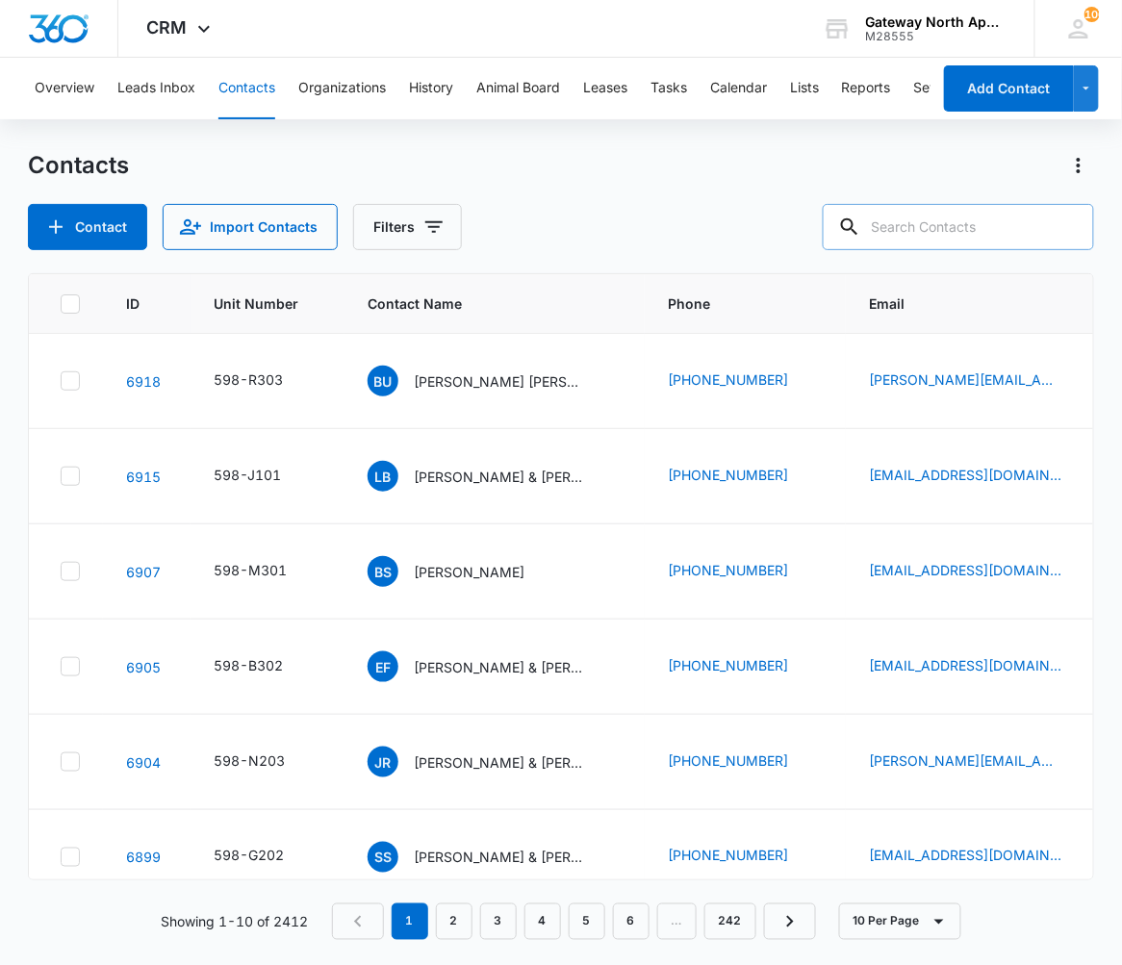
drag, startPoint x: 491, startPoint y: 202, endPoint x: 526, endPoint y: 164, distance: 52.4
click at [491, 202] on div "Contacts Contact Import Contacts Filters" at bounding box center [561, 200] width 1066 height 100
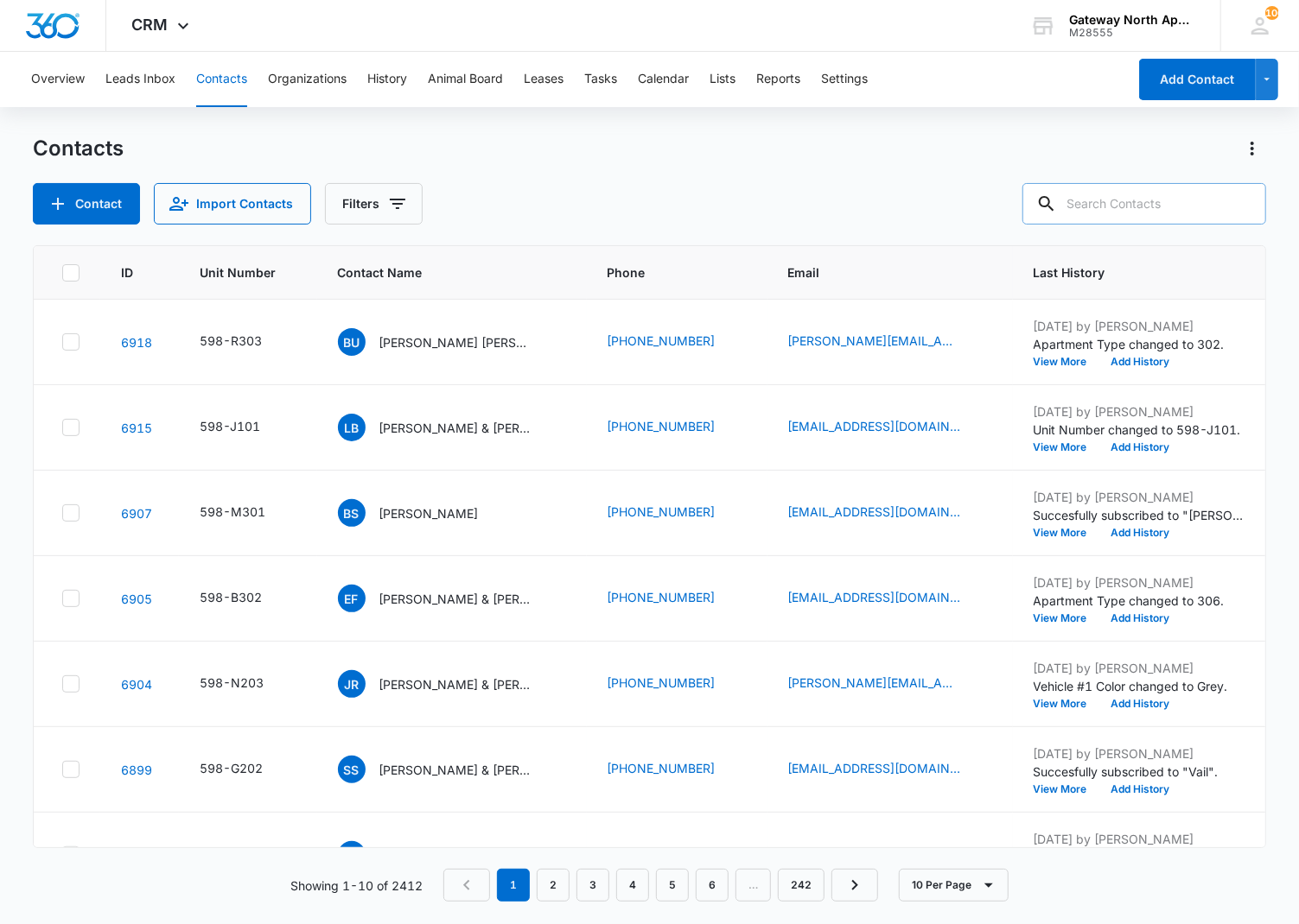
click at [1007, 208] on input "text" at bounding box center [1144, 204] width 243 height 41
type input "q101"
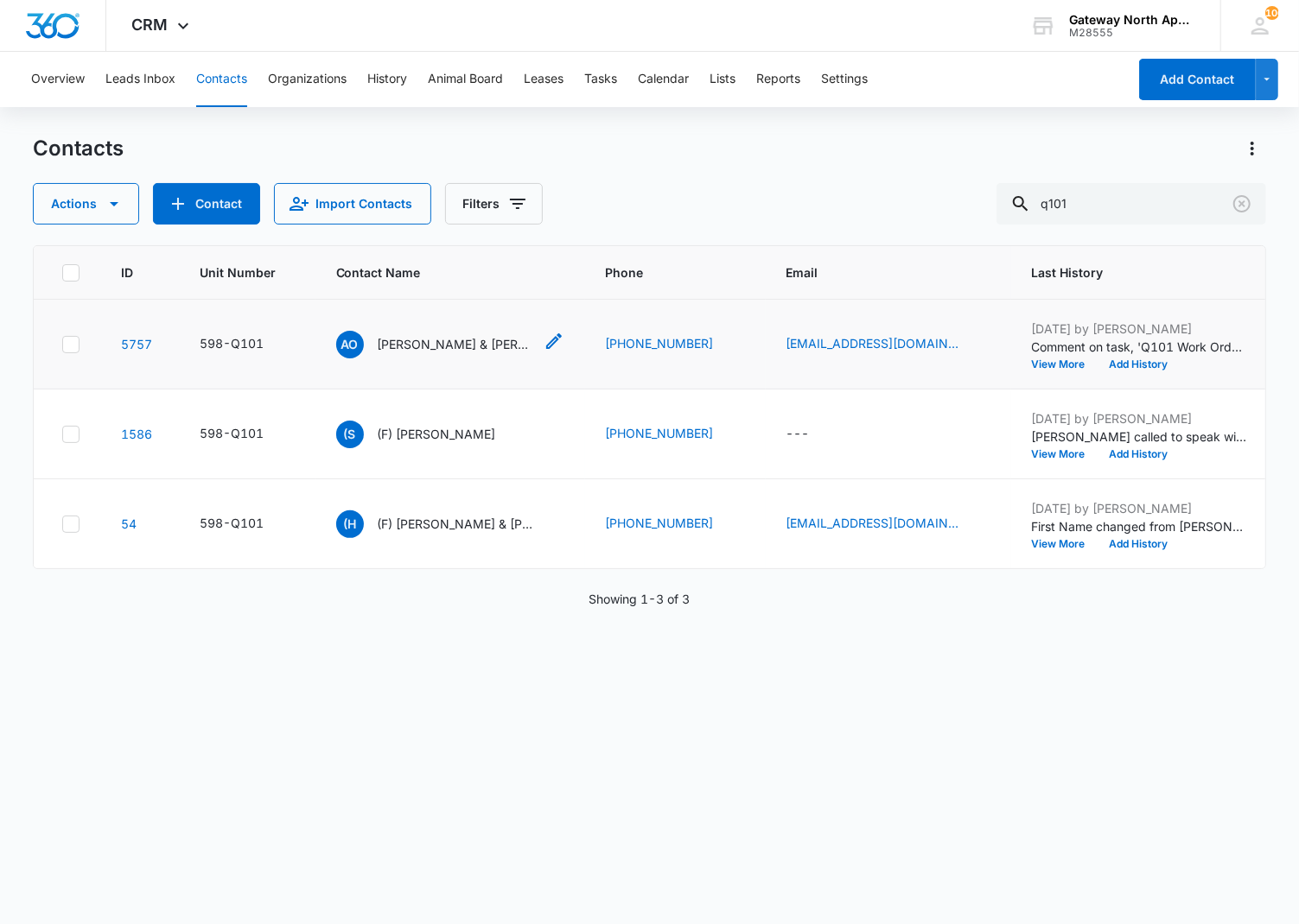
click at [425, 348] on p "Aaron Otillar & Jessica K Himel" at bounding box center [455, 344] width 155 height 18
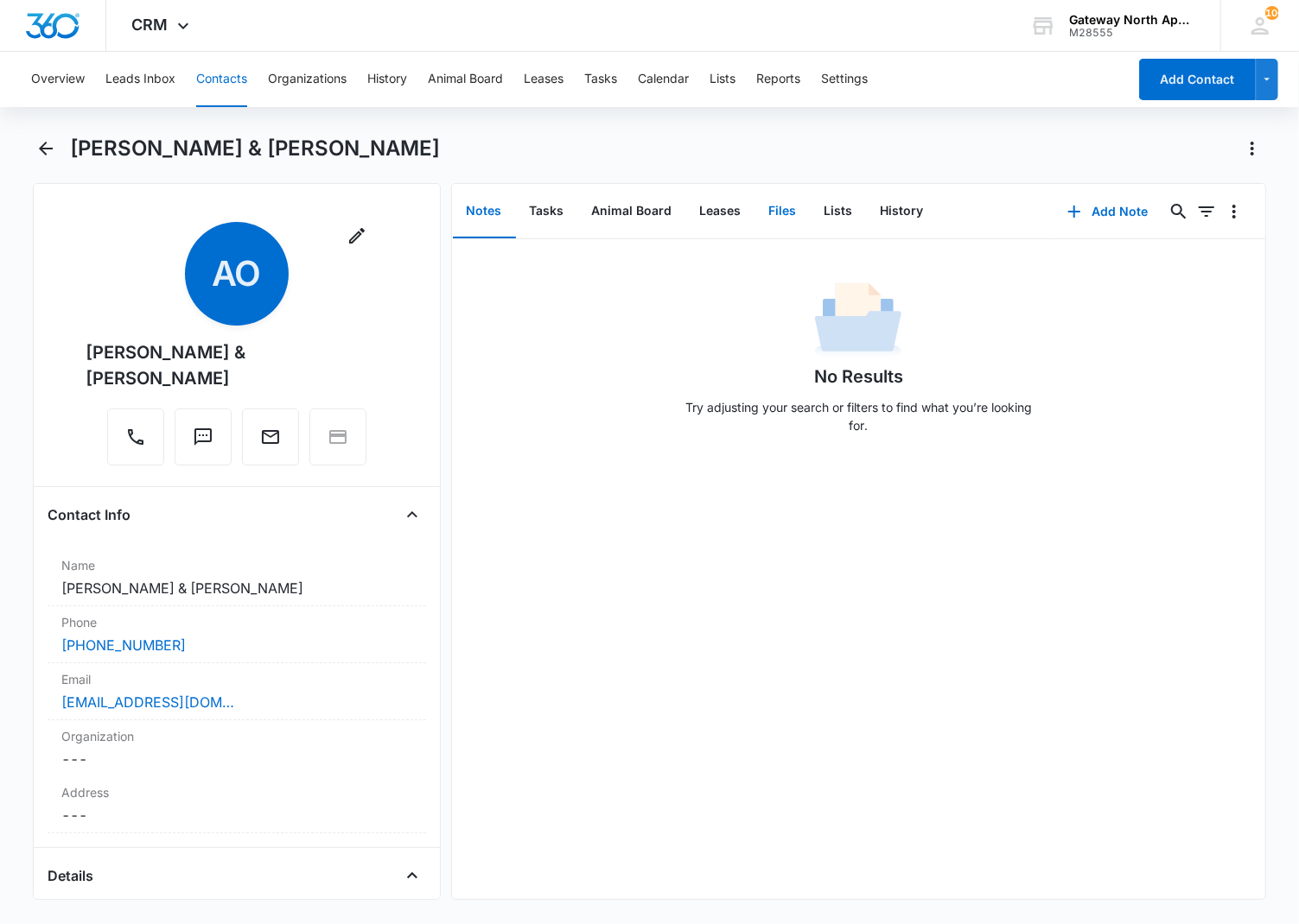
click at [783, 216] on button "Files" at bounding box center [783, 212] width 56 height 54
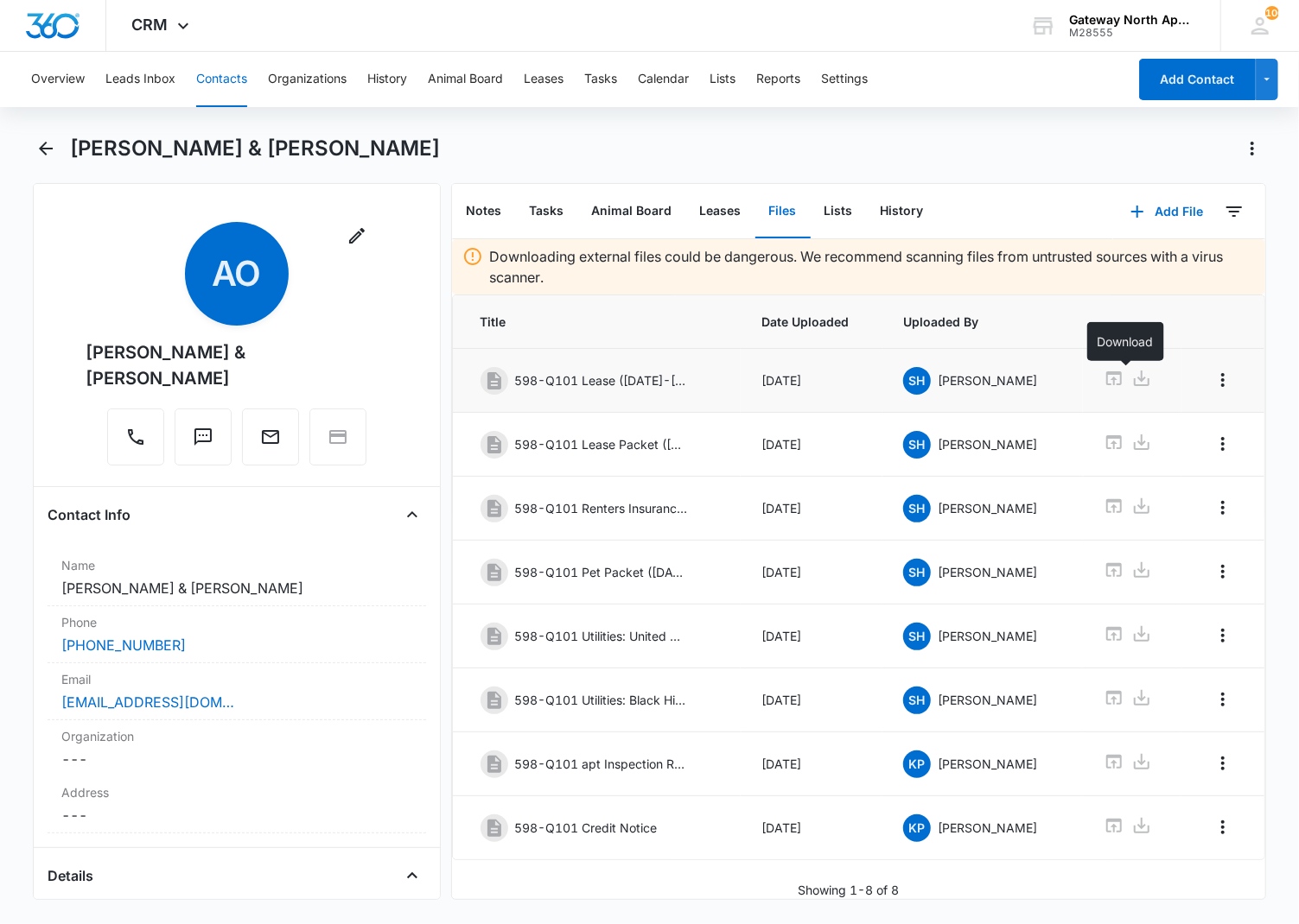
click at [1007, 384] on icon at bounding box center [1141, 378] width 15 height 15
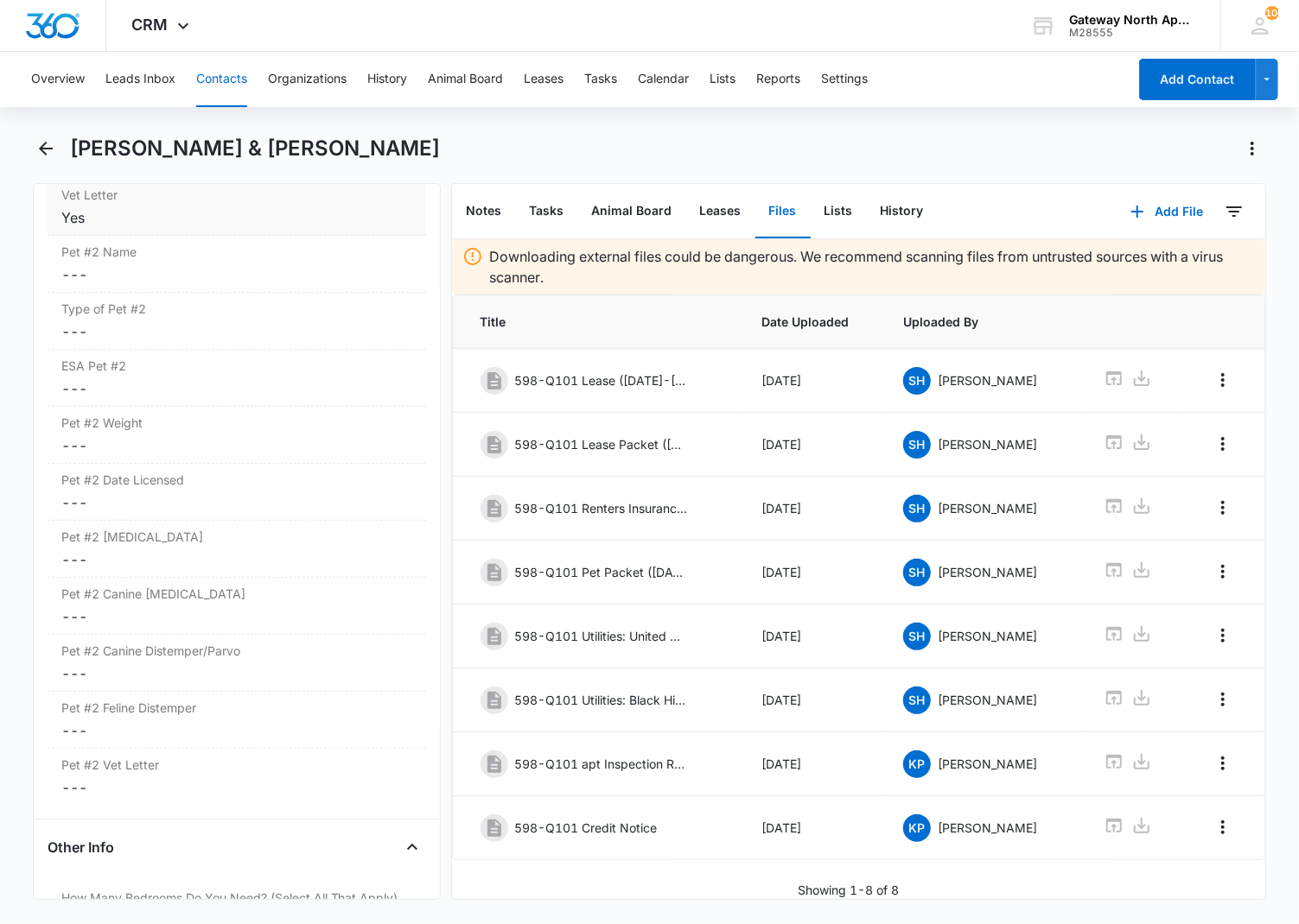
scroll to position [3647, 0]
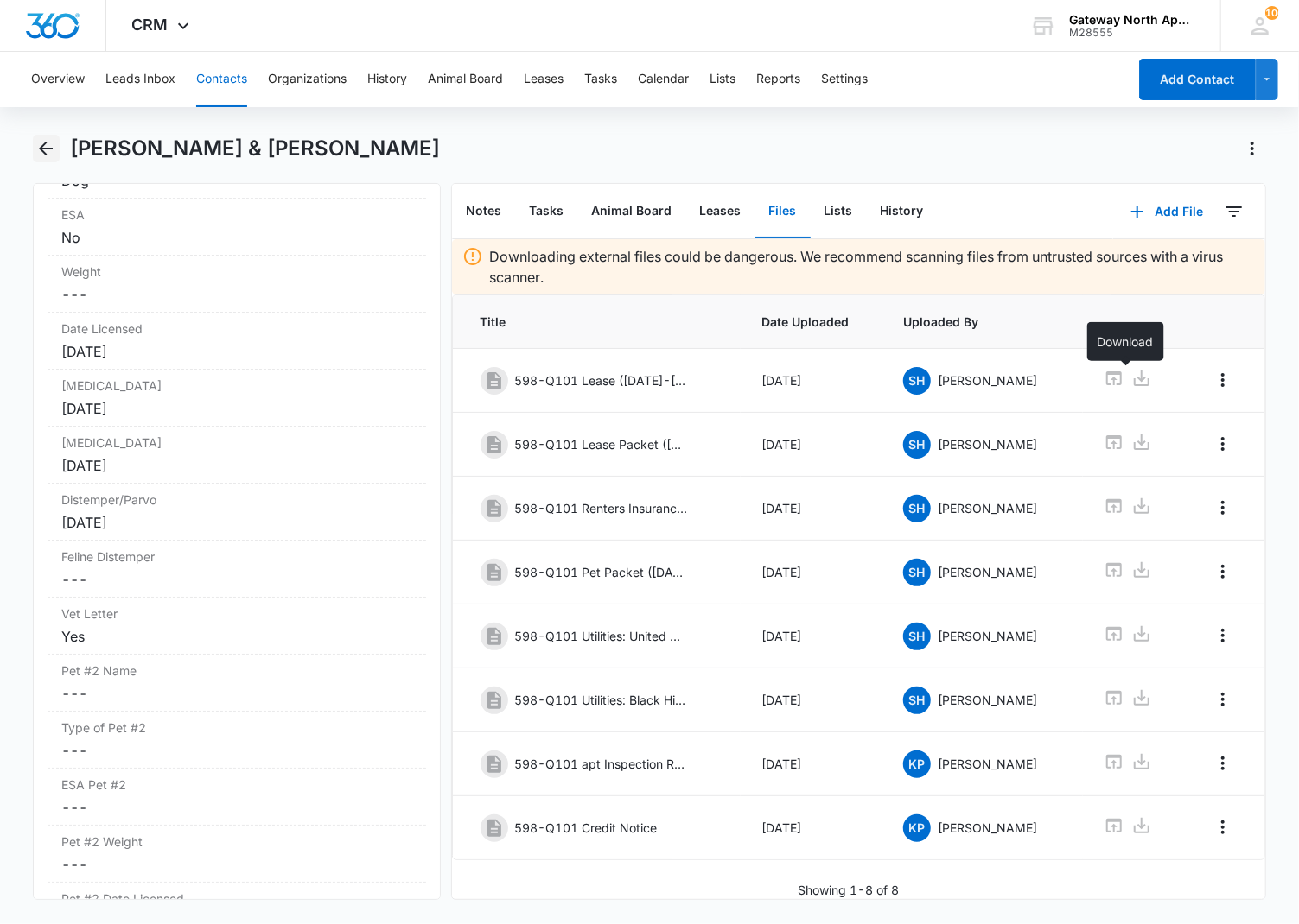
click at [44, 140] on icon "Back" at bounding box center [45, 148] width 21 height 21
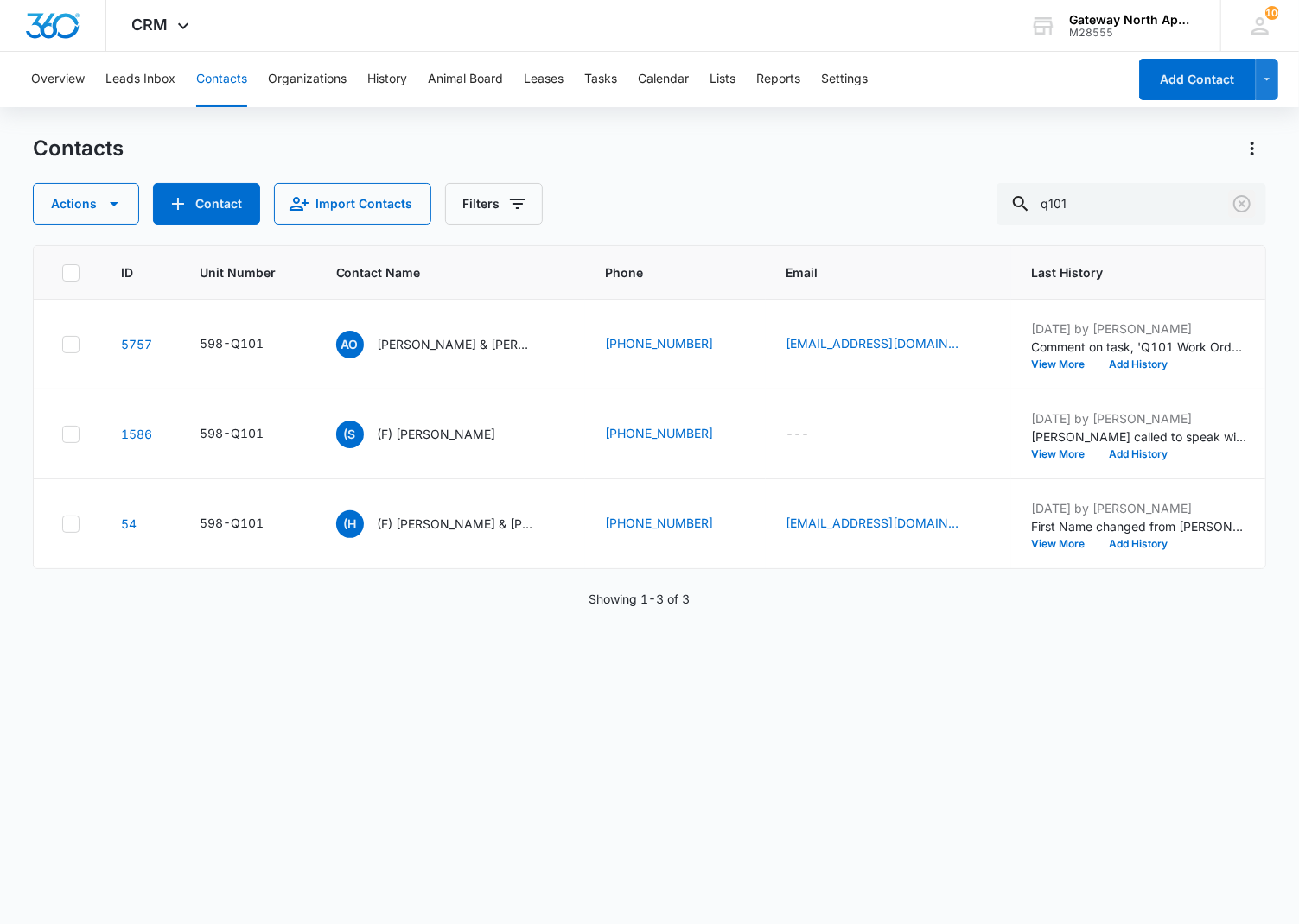
drag, startPoint x: 1233, startPoint y: 208, endPoint x: 1230, endPoint y: 158, distance: 50.1
click at [1007, 208] on icon "Clear" at bounding box center [1242, 203] width 21 height 21
